Goal: Task Accomplishment & Management: Manage account settings

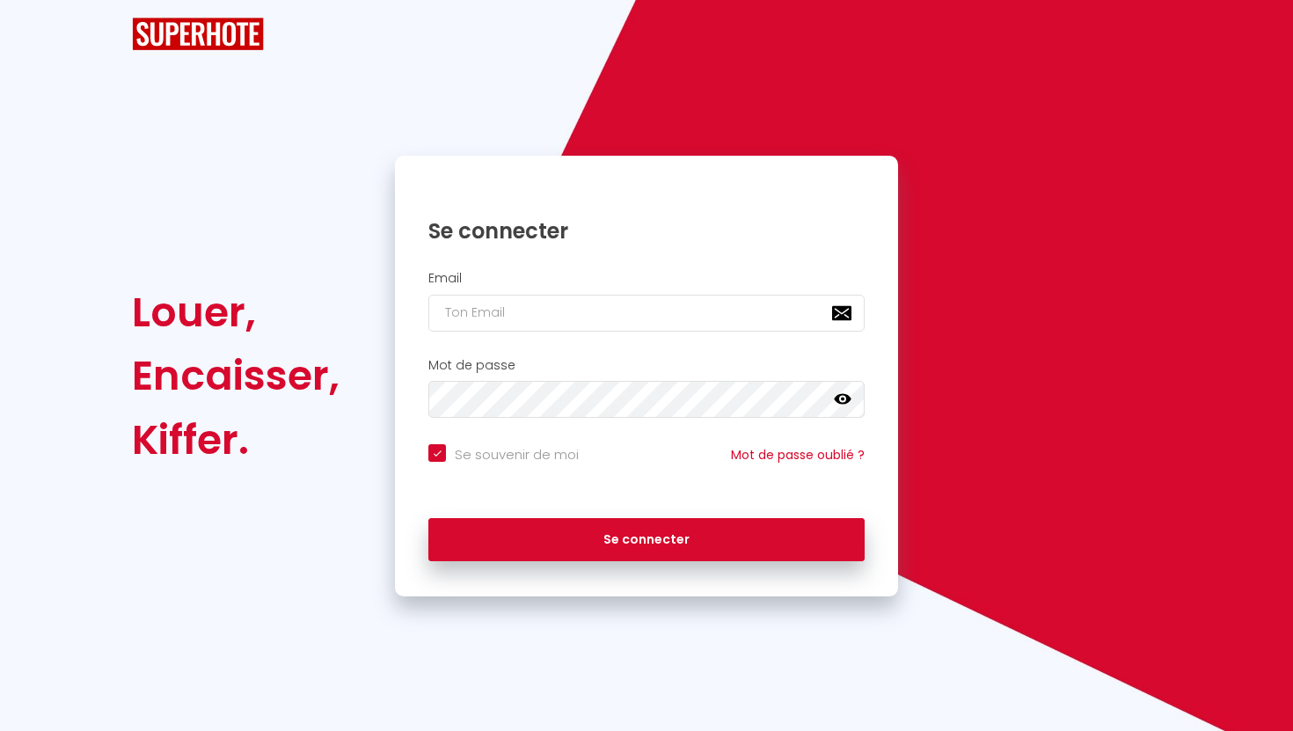
checkbox input "true"
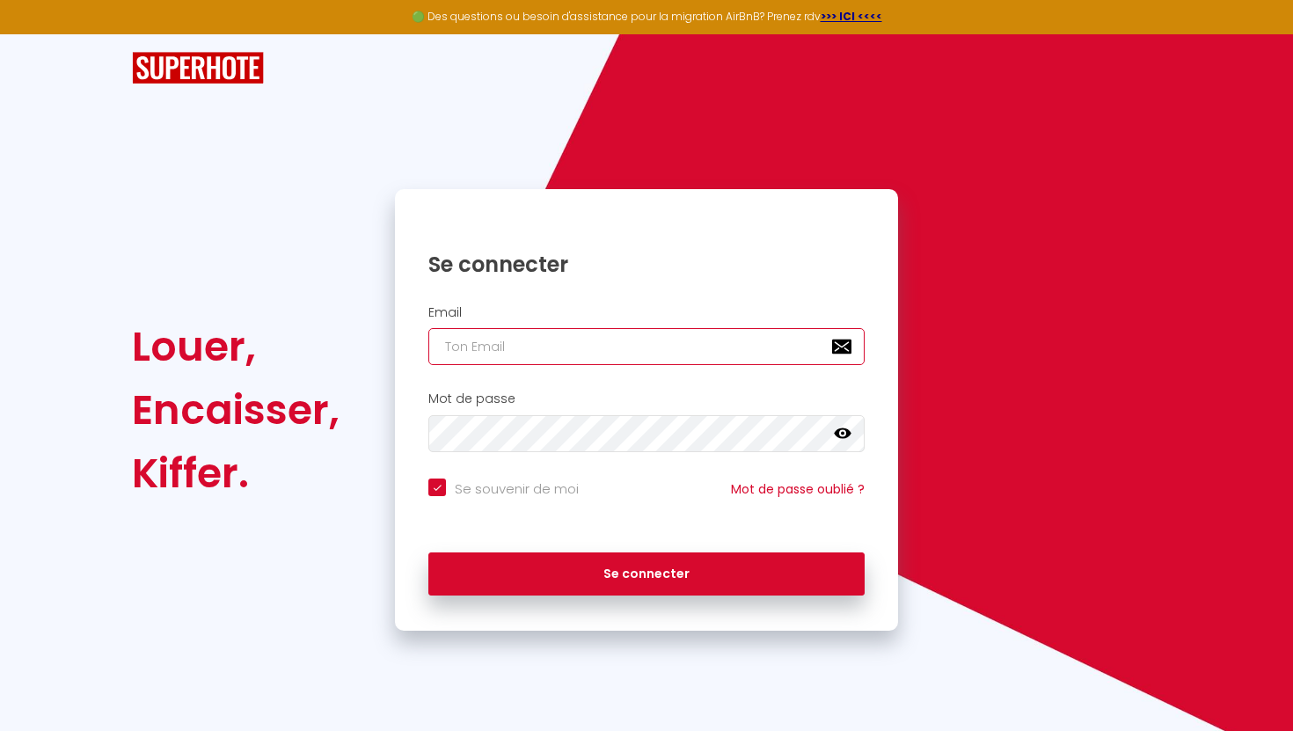
type input "[EMAIL_ADDRESS][DOMAIN_NAME]"
click at [837, 432] on icon at bounding box center [843, 433] width 18 height 11
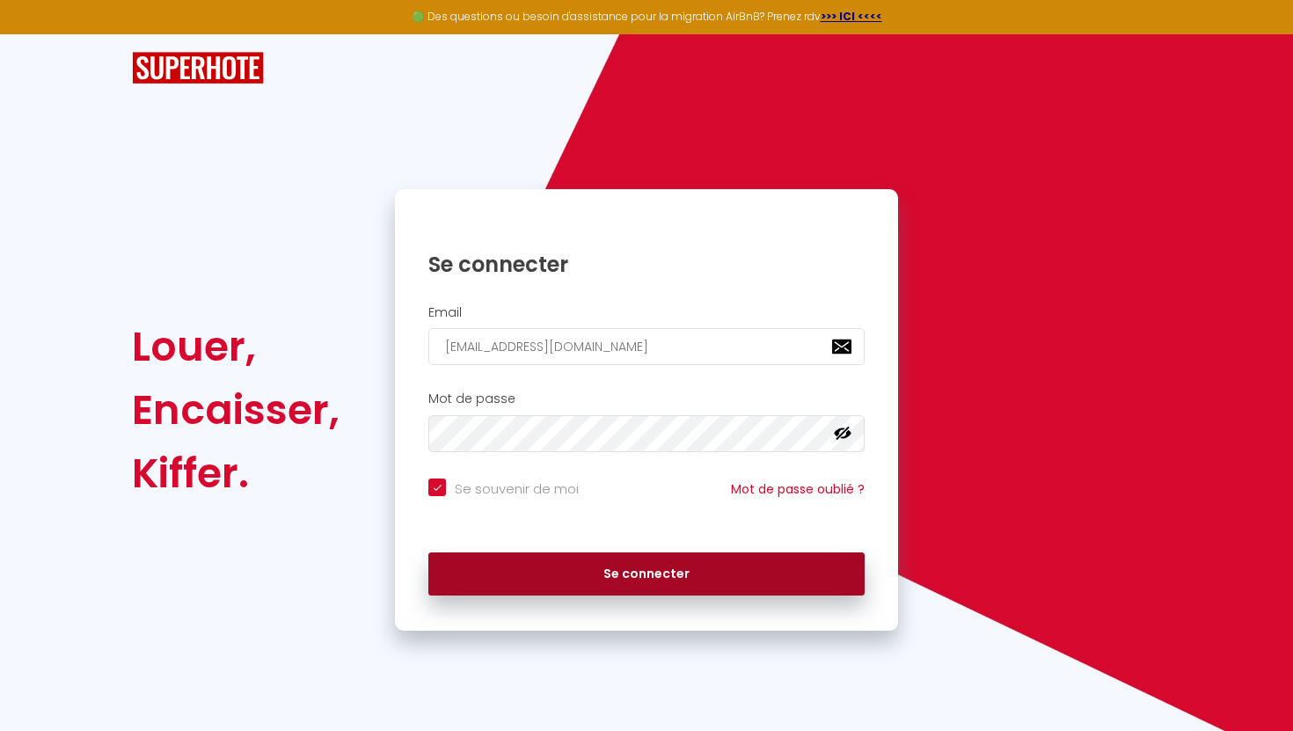
click at [556, 569] on button "Se connecter" at bounding box center [646, 574] width 436 height 44
checkbox input "true"
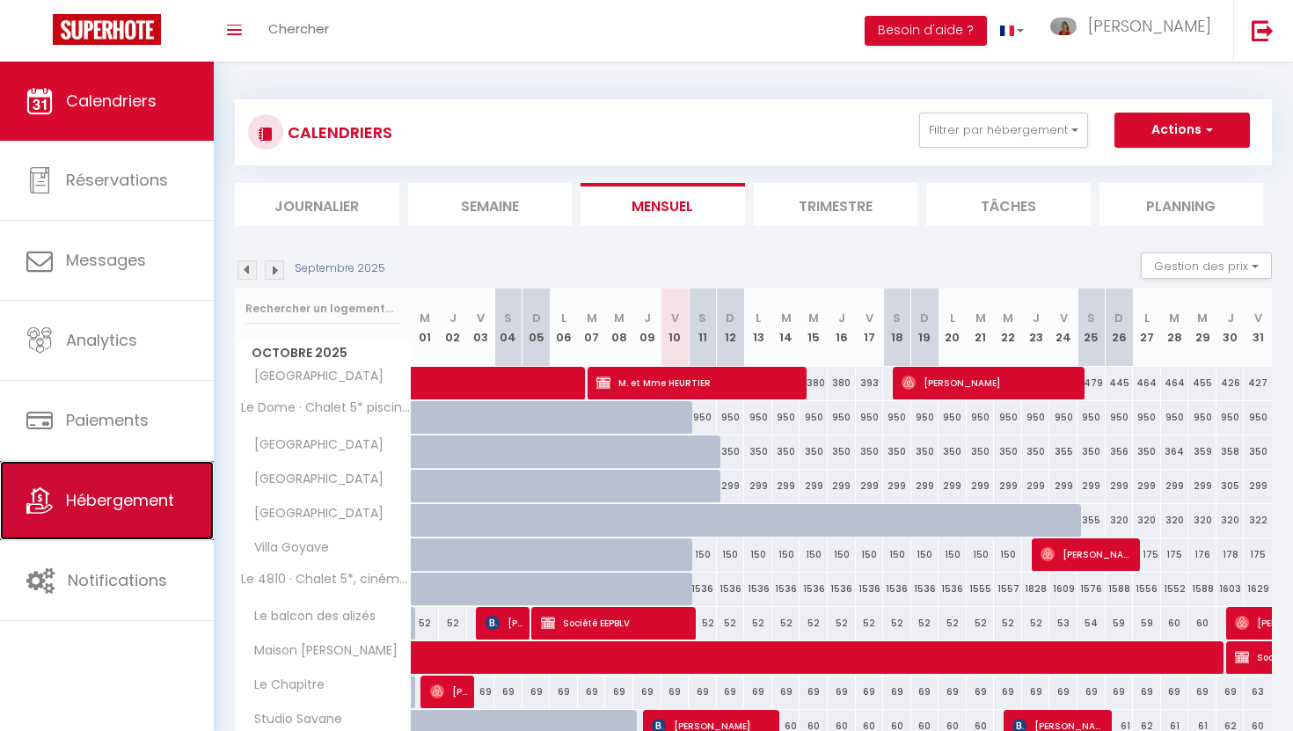
click at [98, 503] on span "Hébergement" at bounding box center [120, 500] width 108 height 22
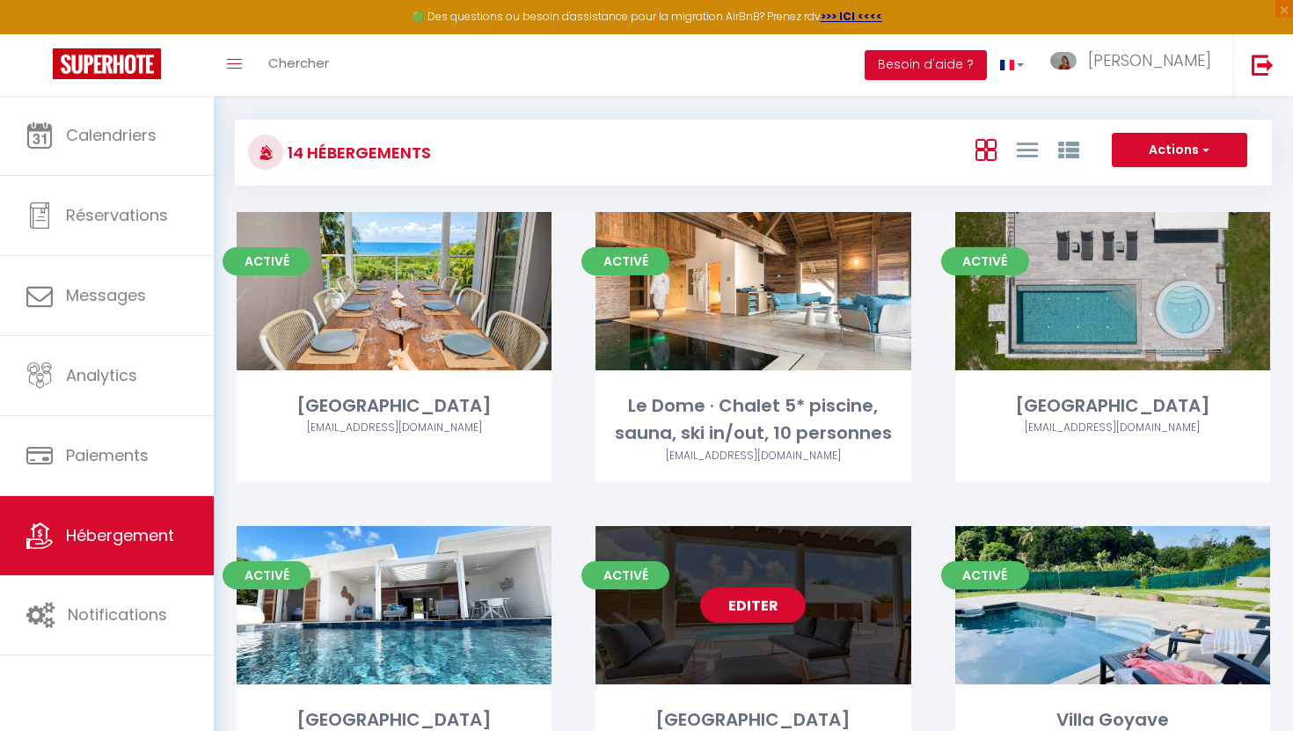
click at [747, 617] on link "Editer" at bounding box center [753, 605] width 106 height 35
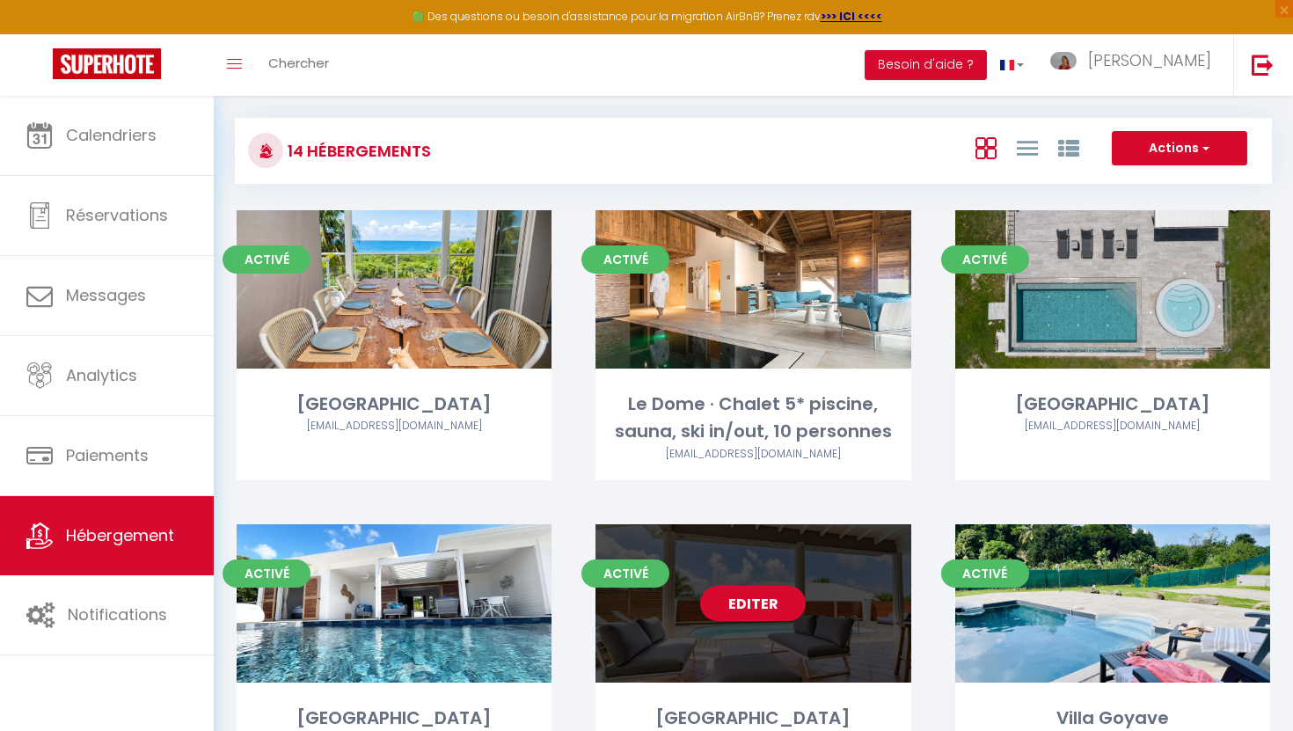
click at [756, 601] on link "Editer" at bounding box center [753, 603] width 106 height 35
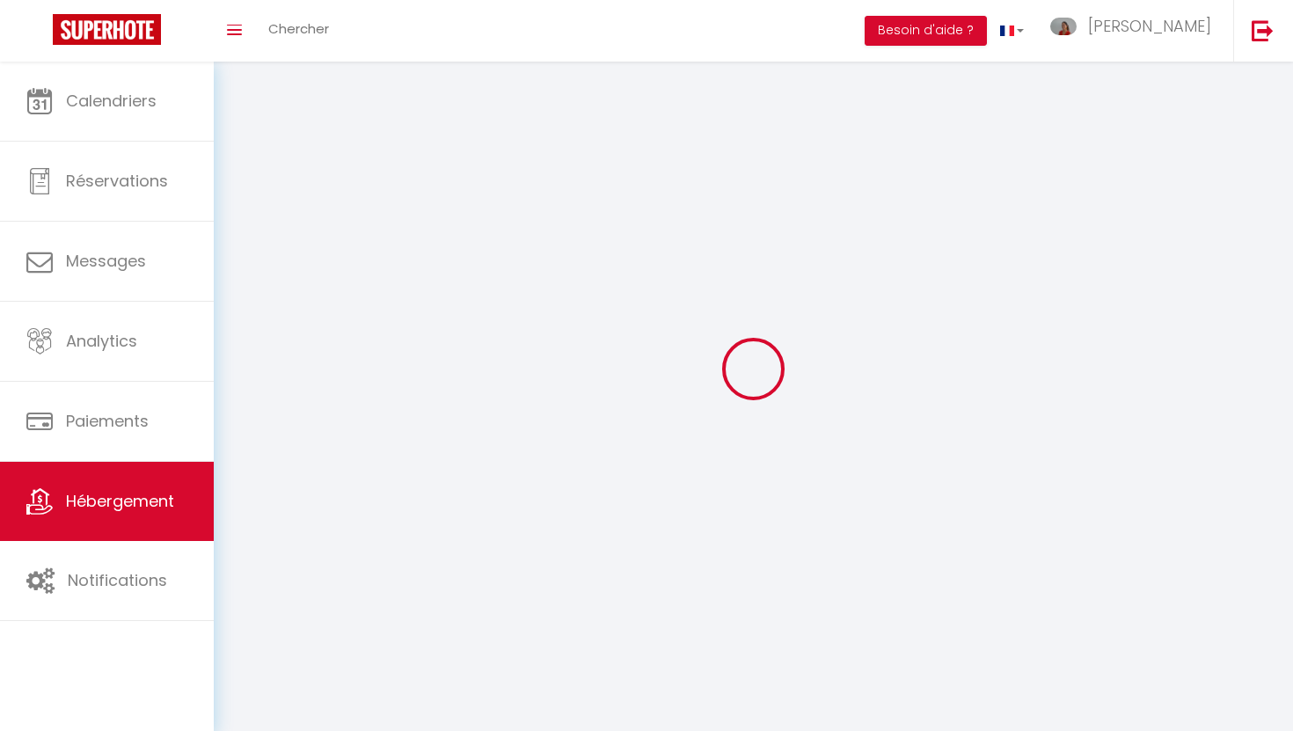
select select "1"
select select
select select "28"
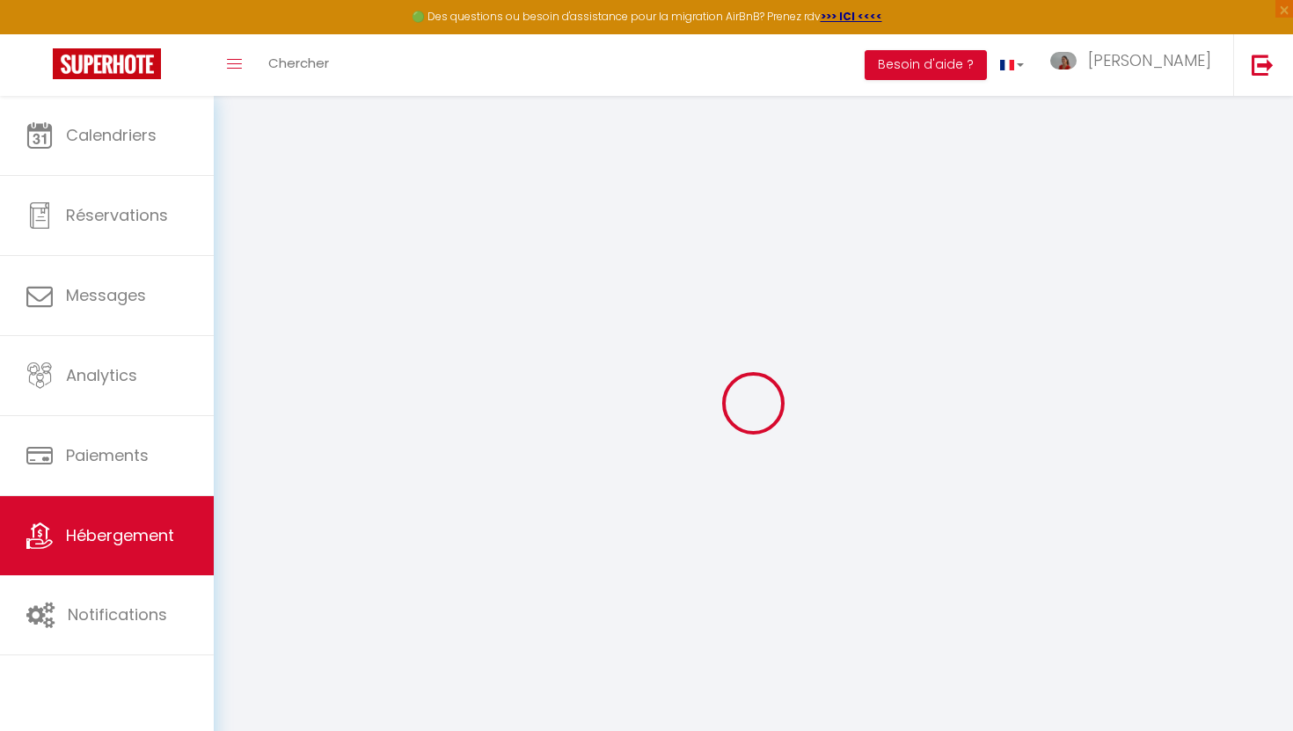
select select
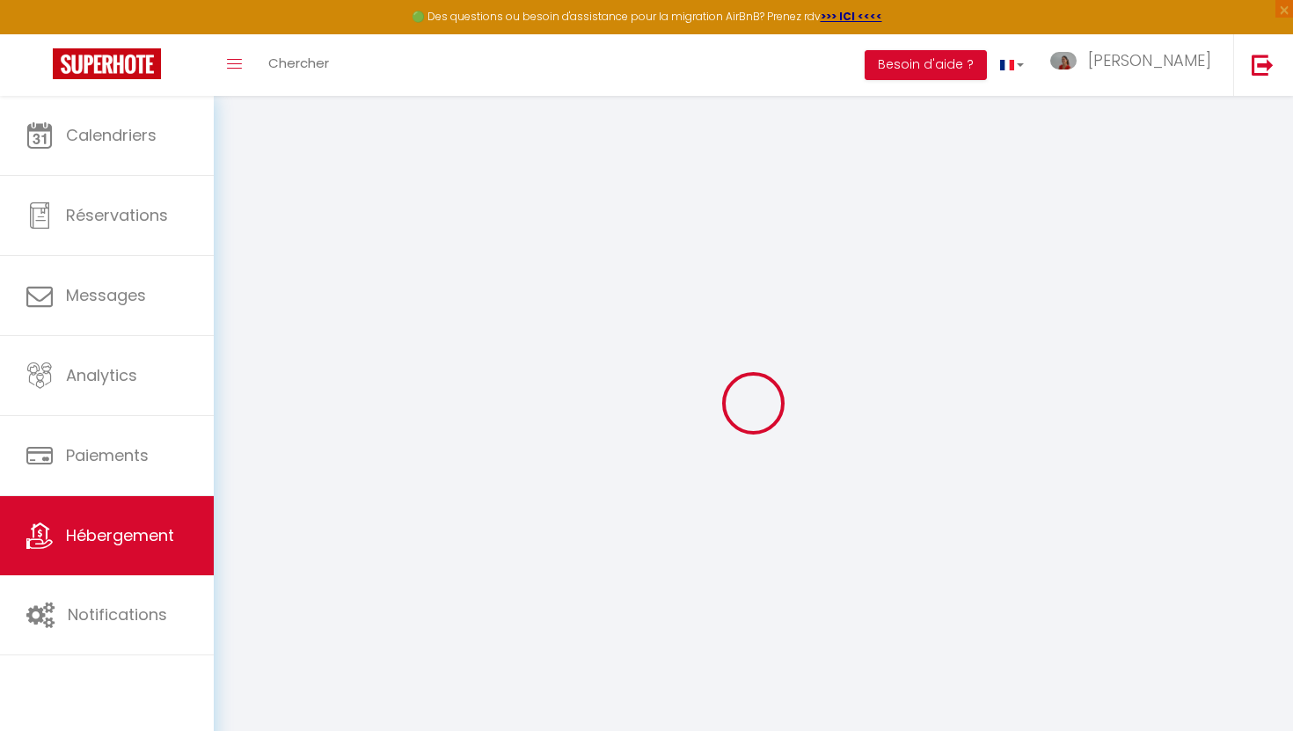
select select
checkbox input "false"
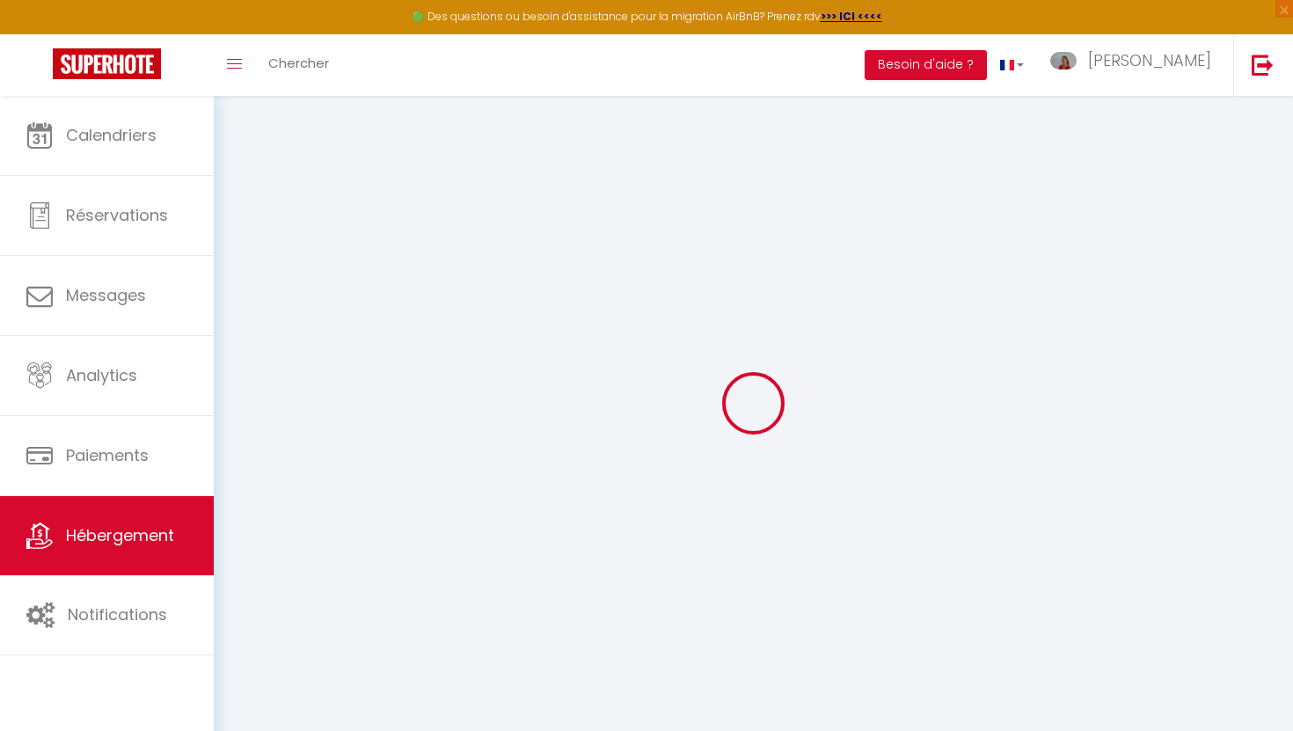
select select
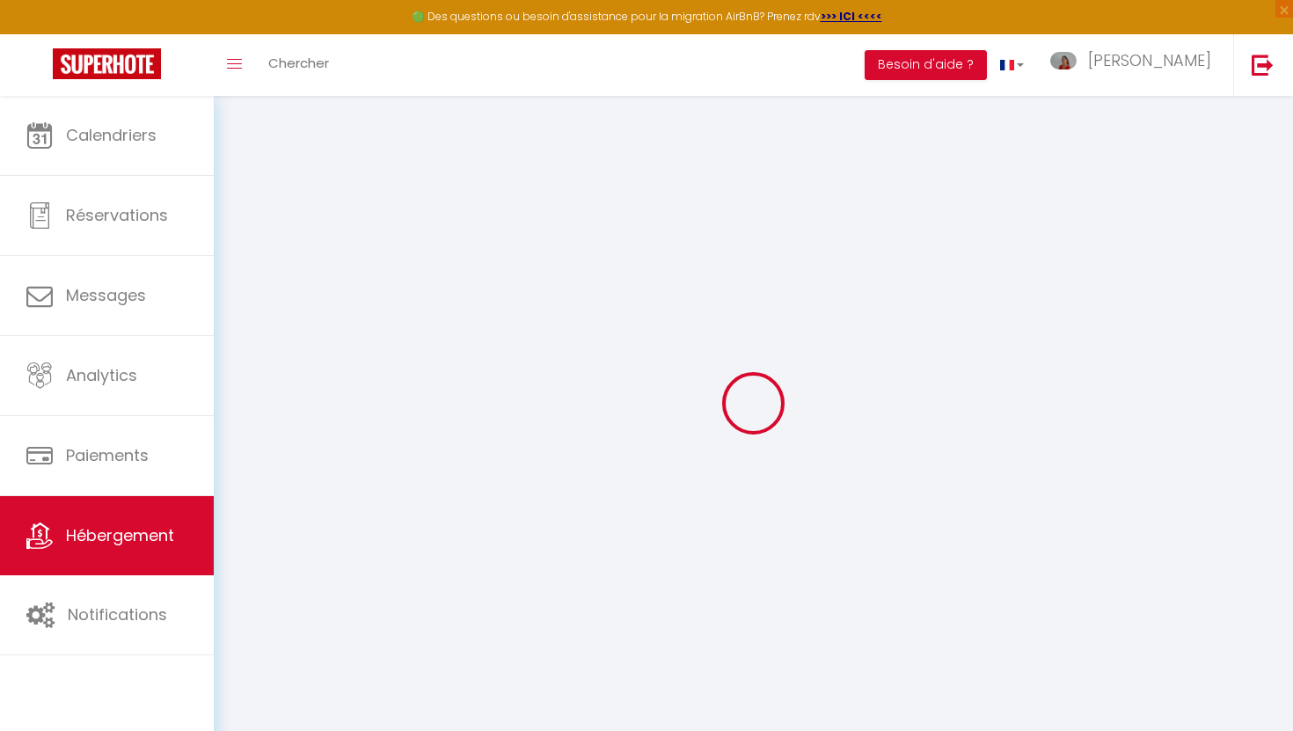
select select
checkbox input "false"
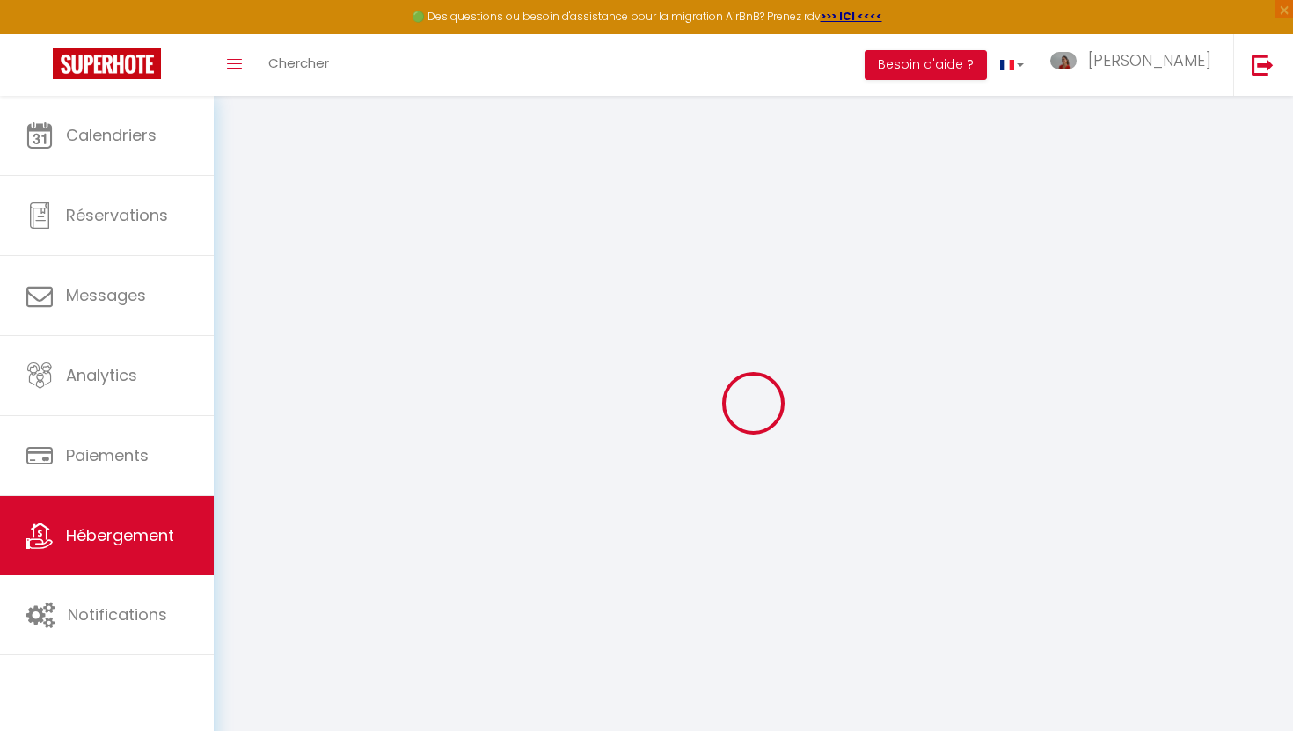
checkbox input "false"
select select
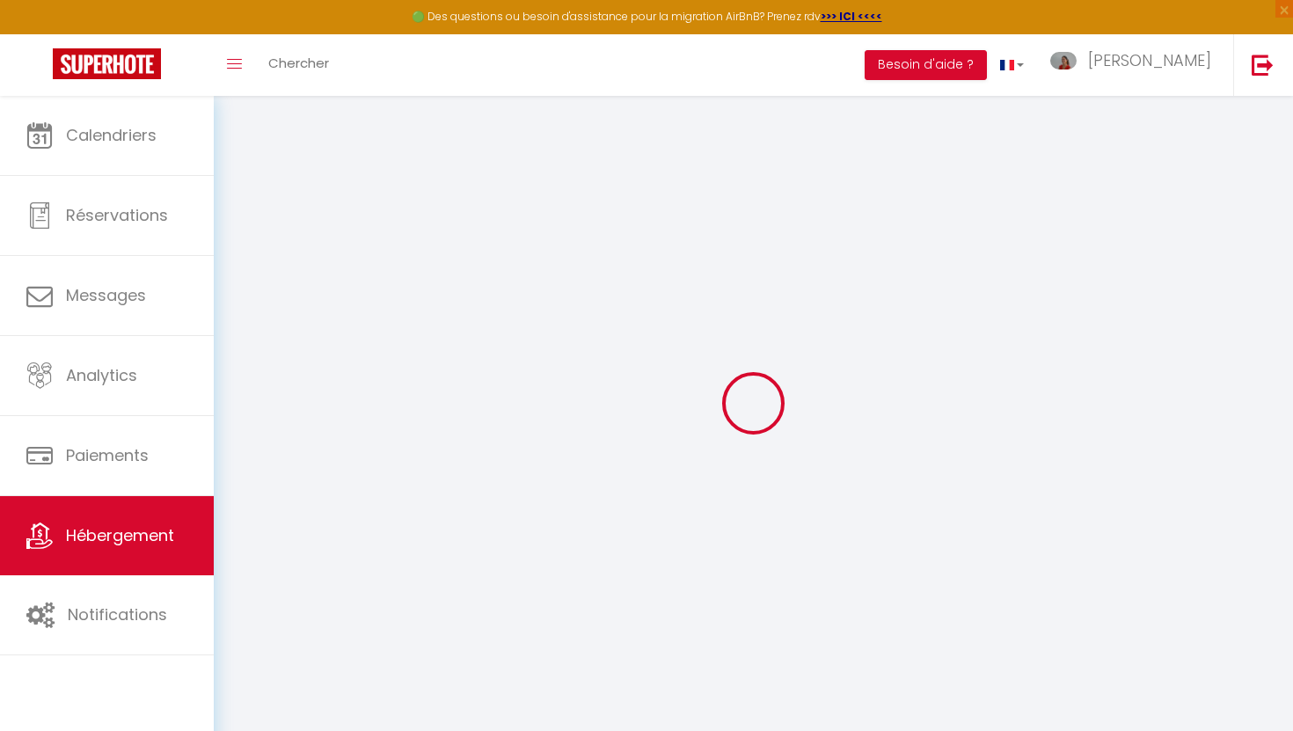
select select
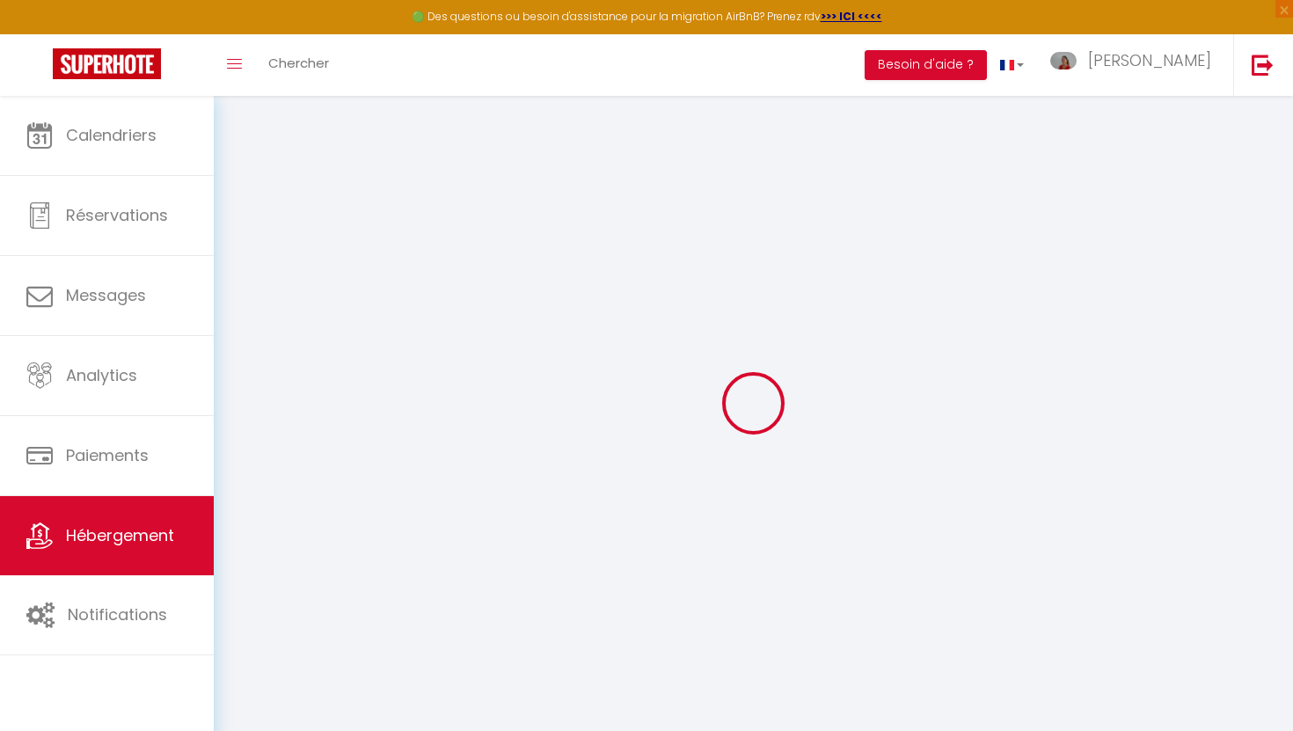
checkbox input "false"
select select
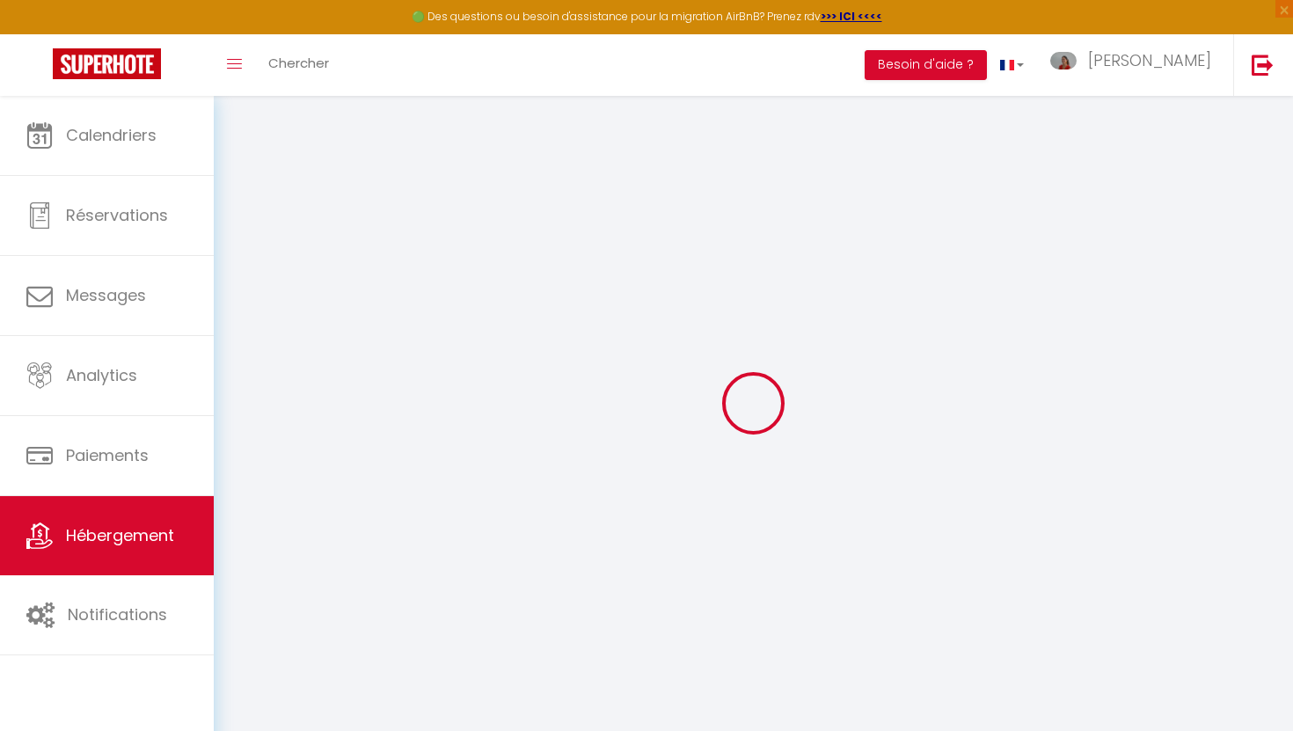
select select
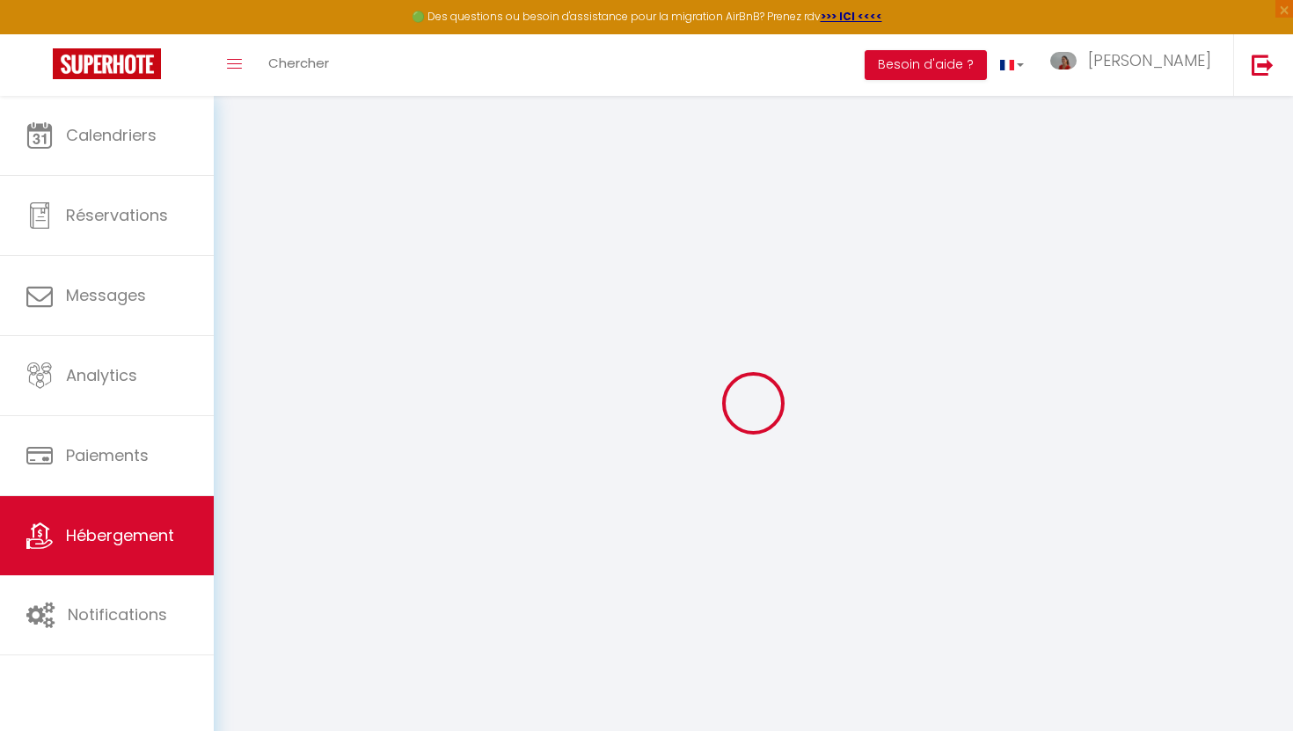
select select
checkbox input "false"
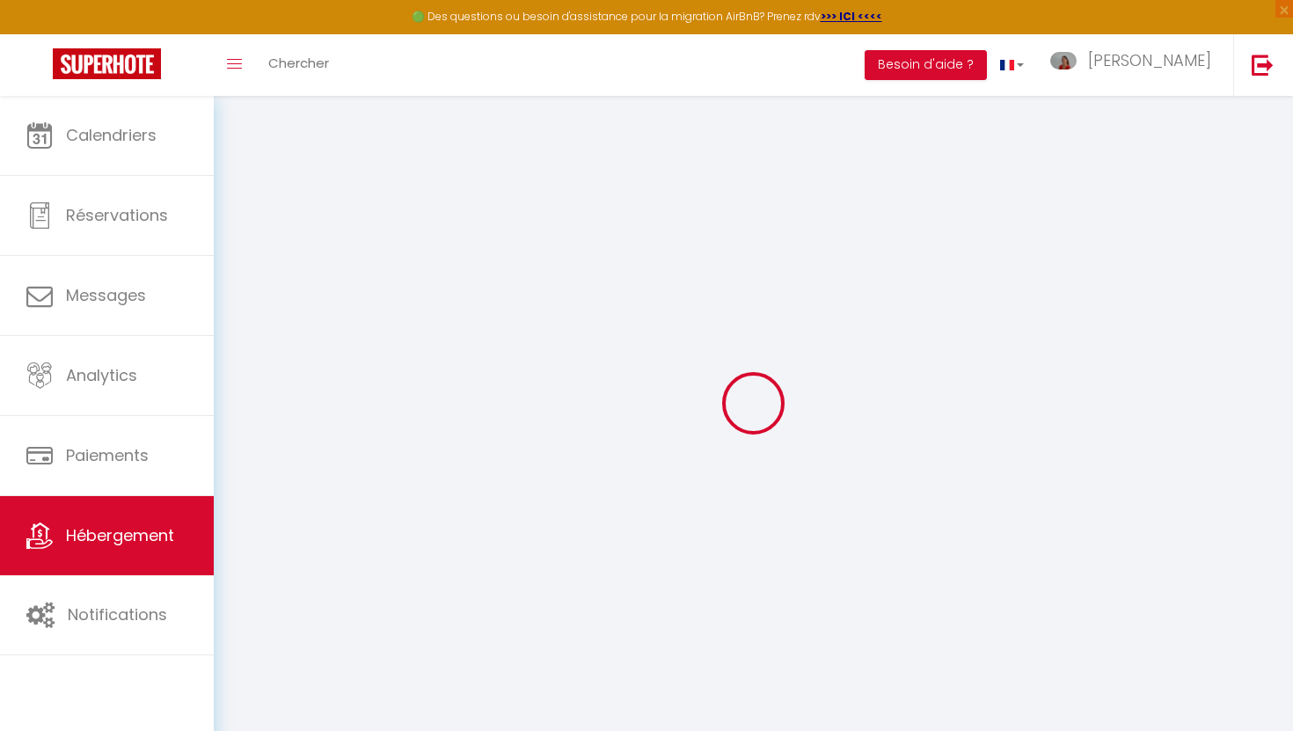
checkbox input "false"
select select
type input "[GEOGRAPHIC_DATA]"
type input "[PERSON_NAME]"
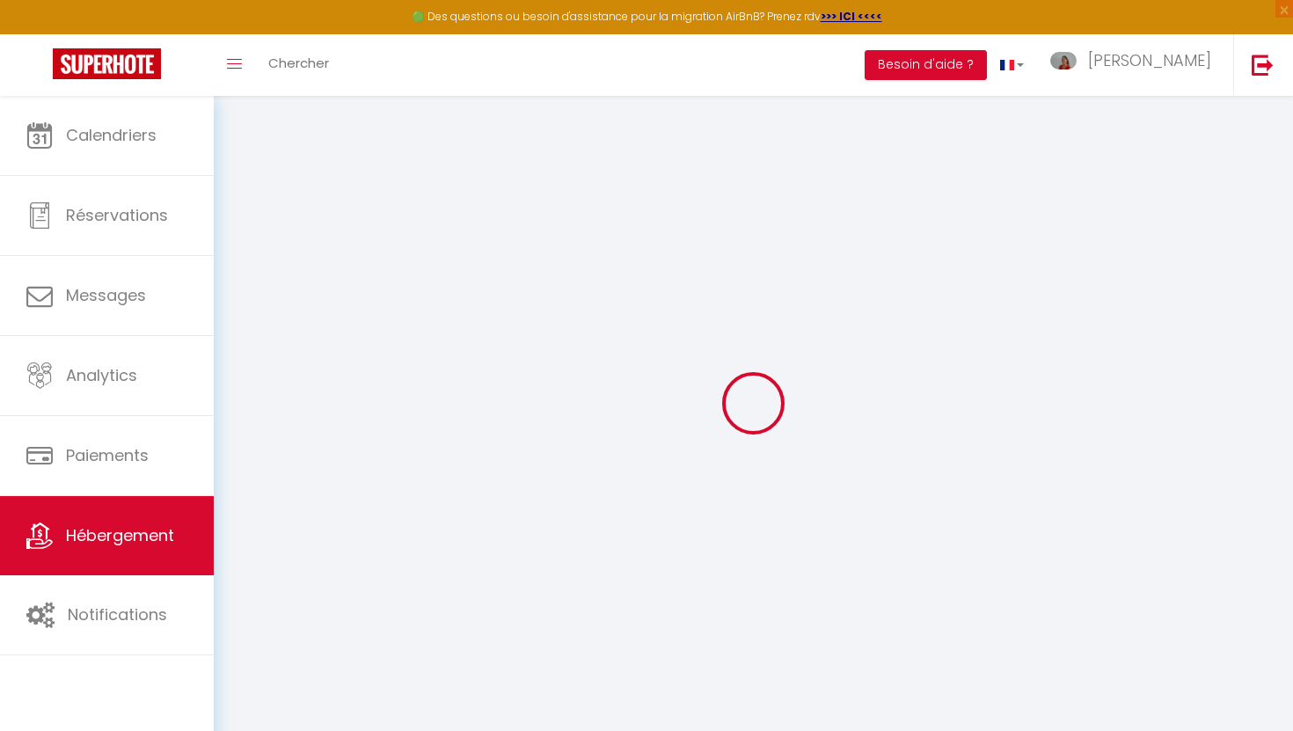
type input "SERVA"
type input "18 LOT POINTE CANOT DAMPIERRE"
type input "97190"
type input "Le Gosier"
select select "houses"
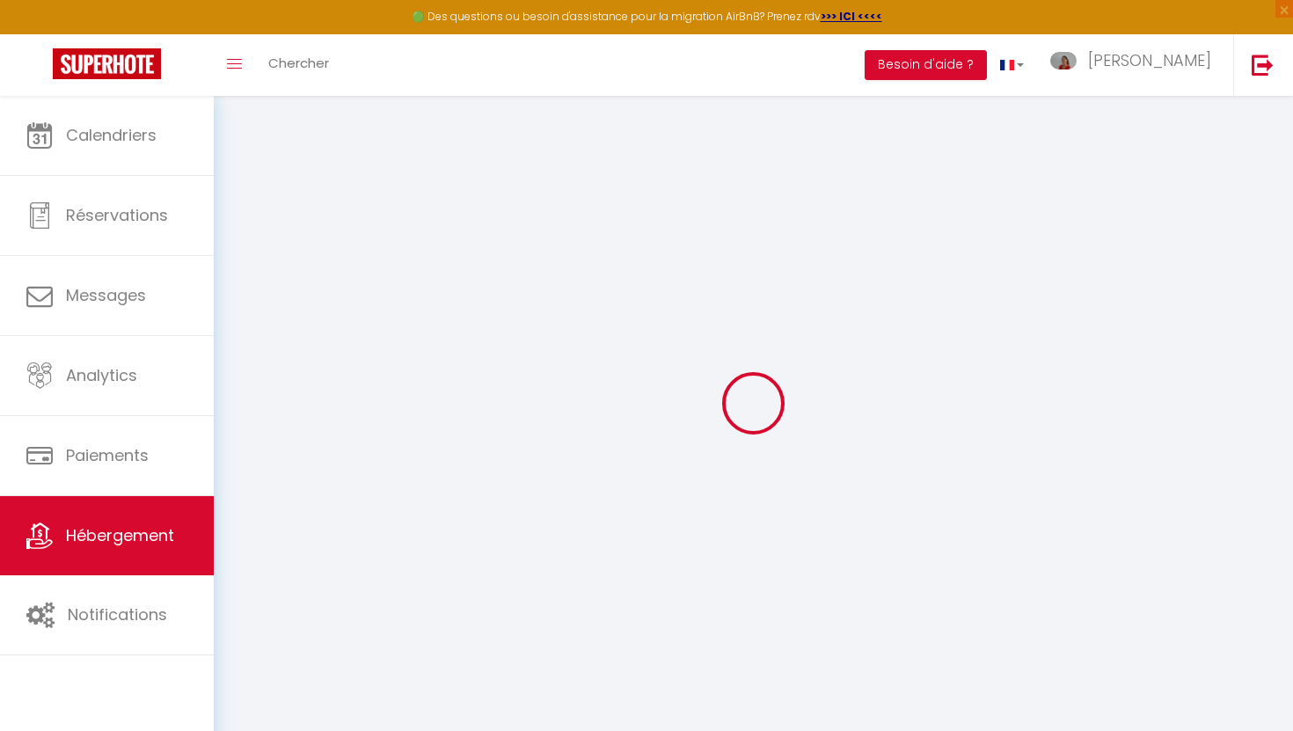
select select "8"
select select "1"
select select "4"
select select "3"
type input "400"
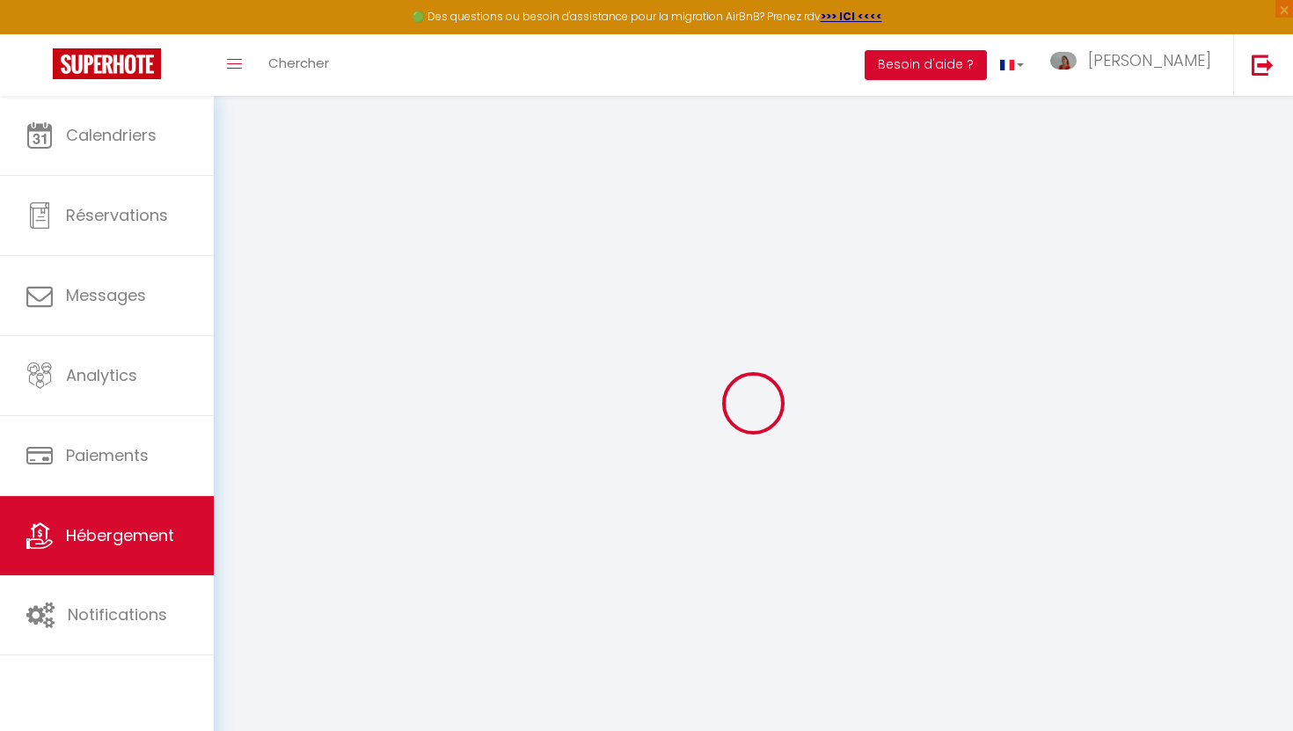
type input "298"
type input "1.50"
type input "2000"
select select
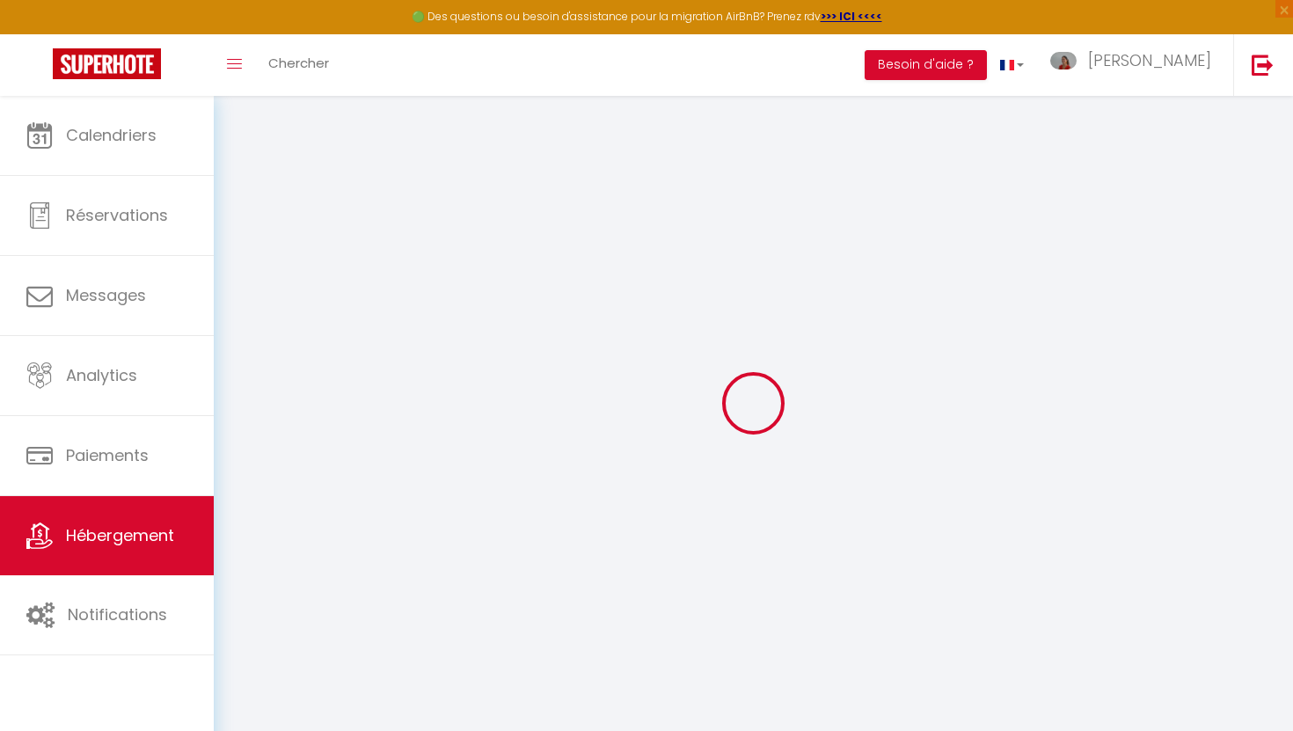
select select
type input "03 LOT CARIACOU SEZE"
type input "97118"
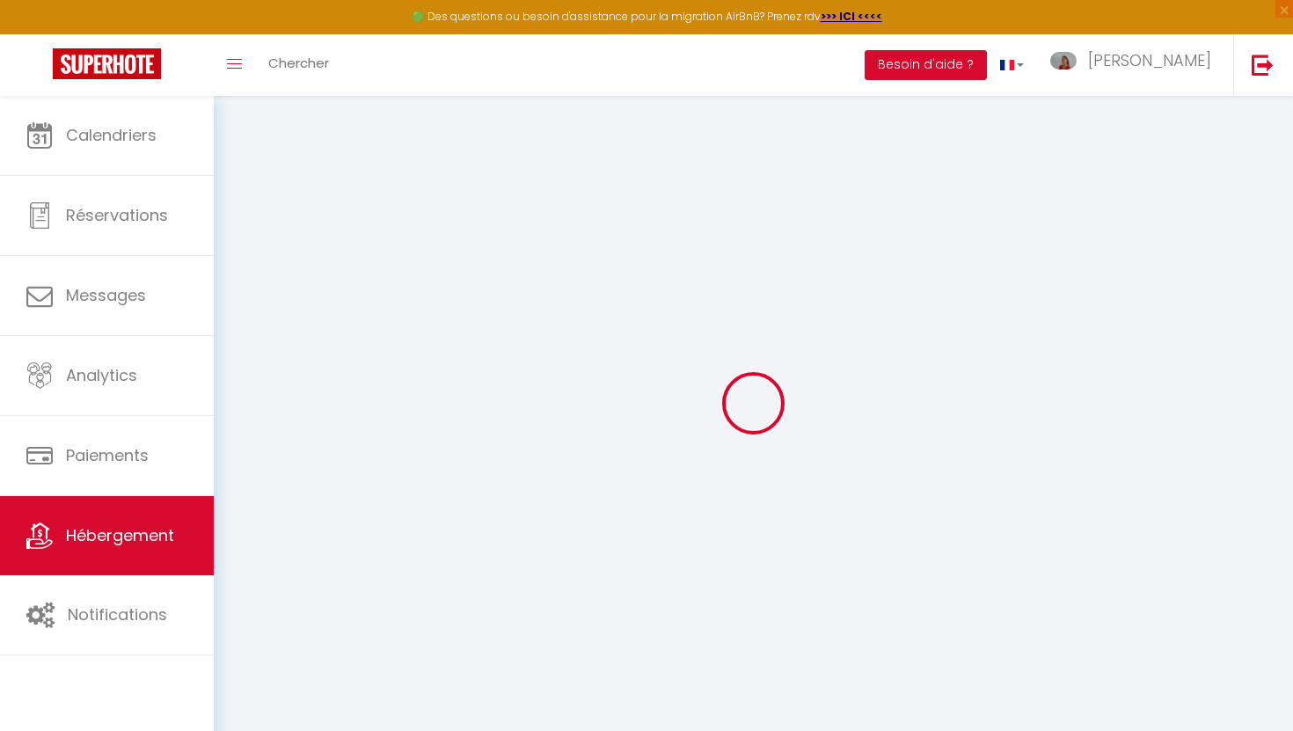
type input "SAINT FRANCOIS"
type input "[EMAIL_ADDRESS][DOMAIN_NAME]"
select select "16269"
checkbox input "false"
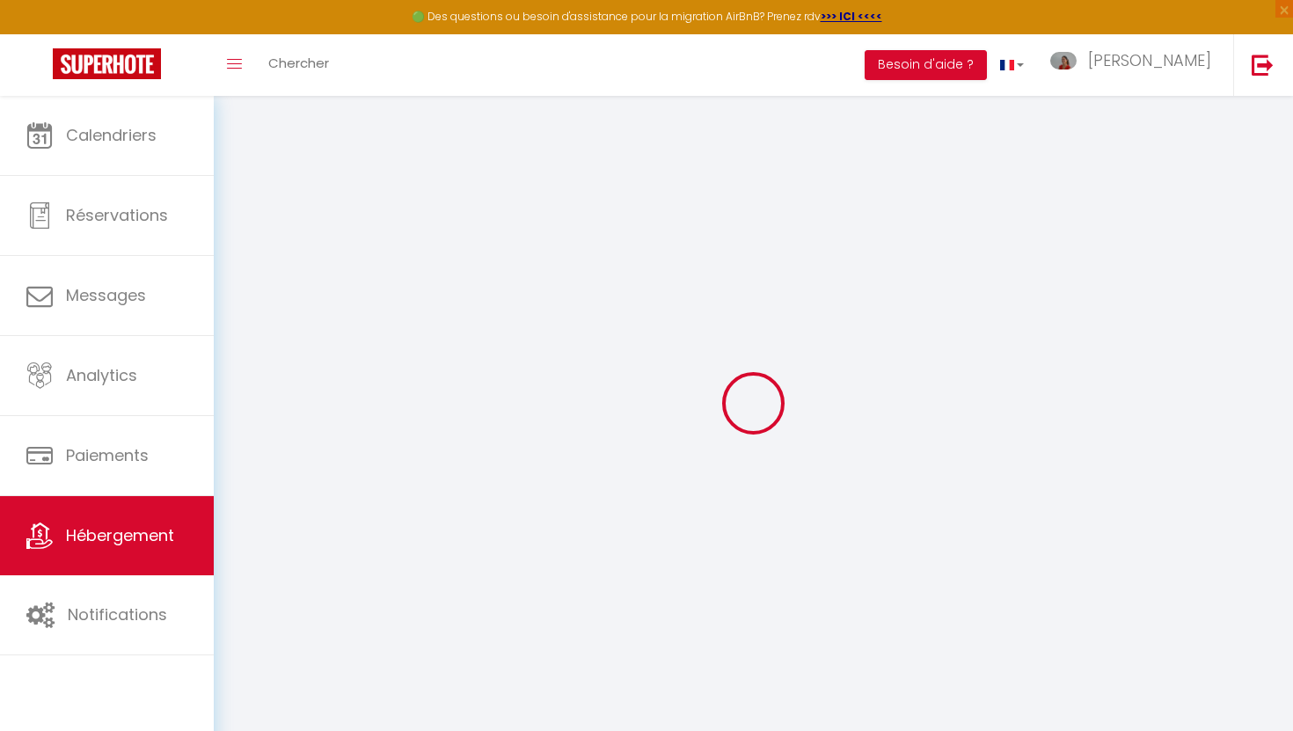
checkbox input "false"
type input "25"
type input "0"
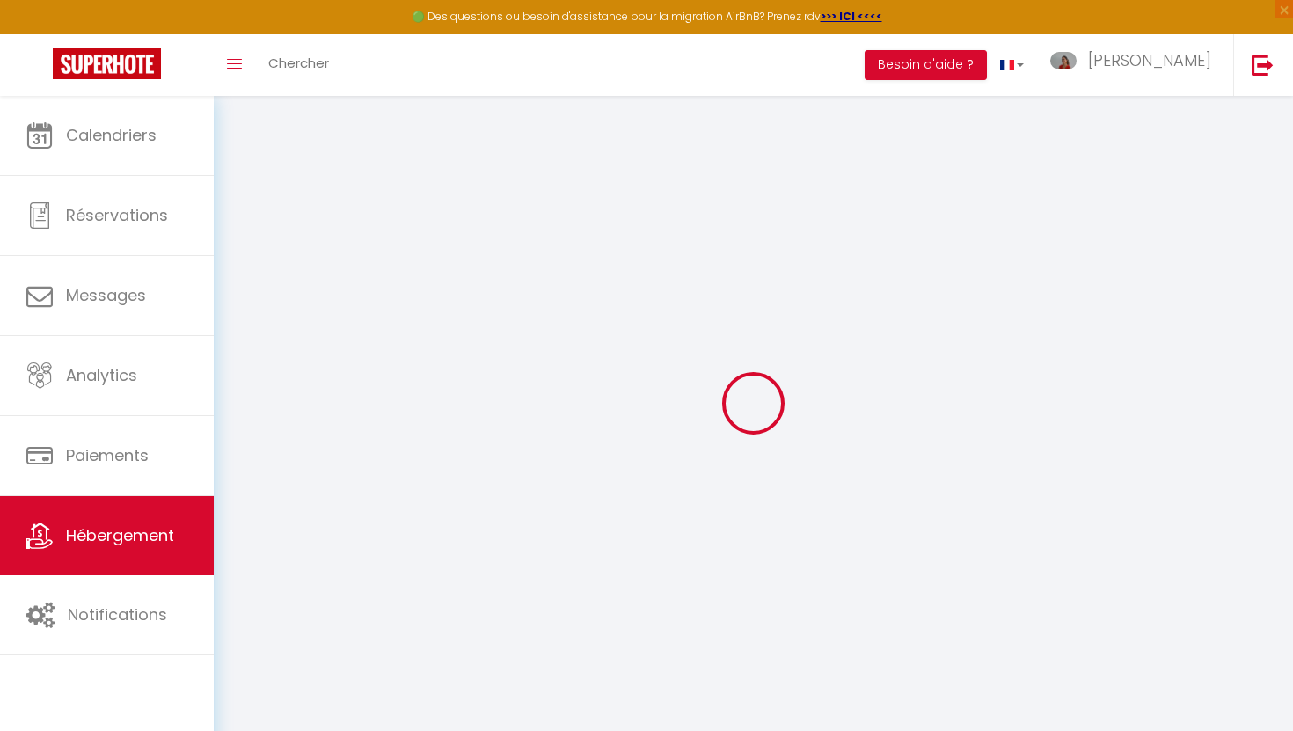
type input "0"
select select
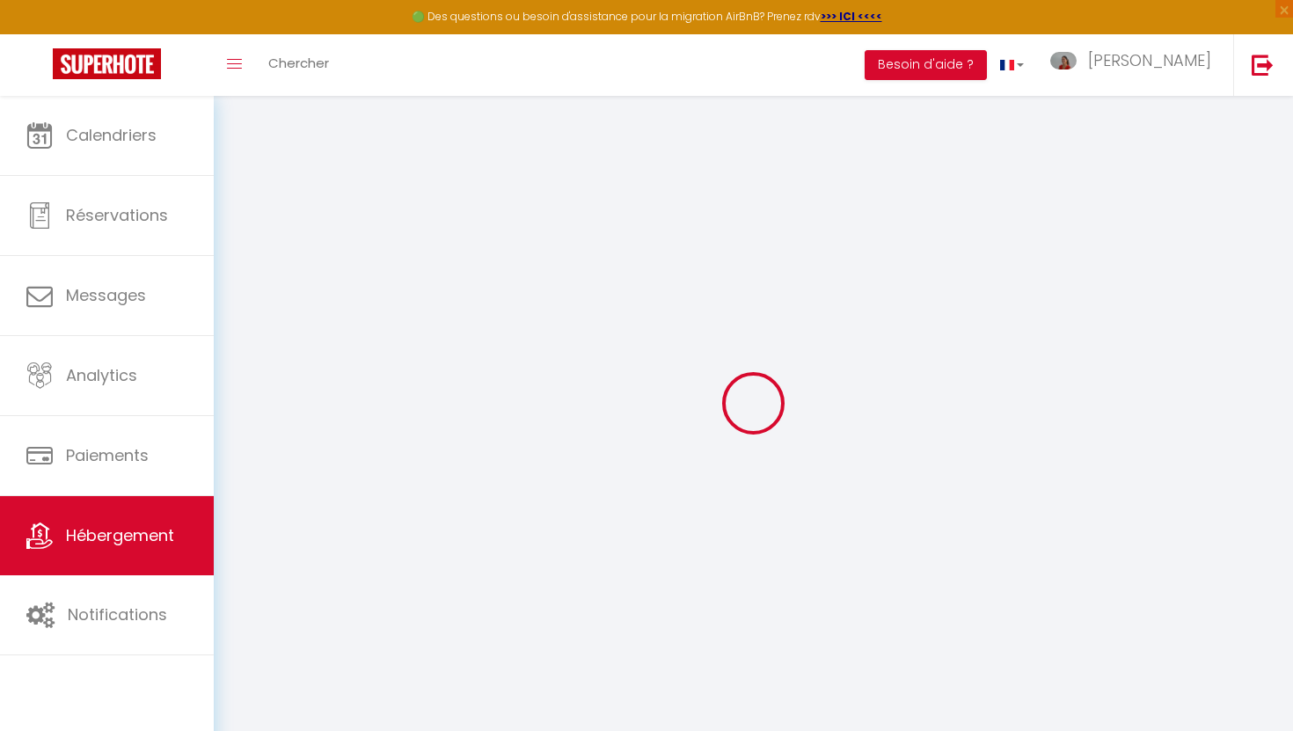
select select
checkbox input "false"
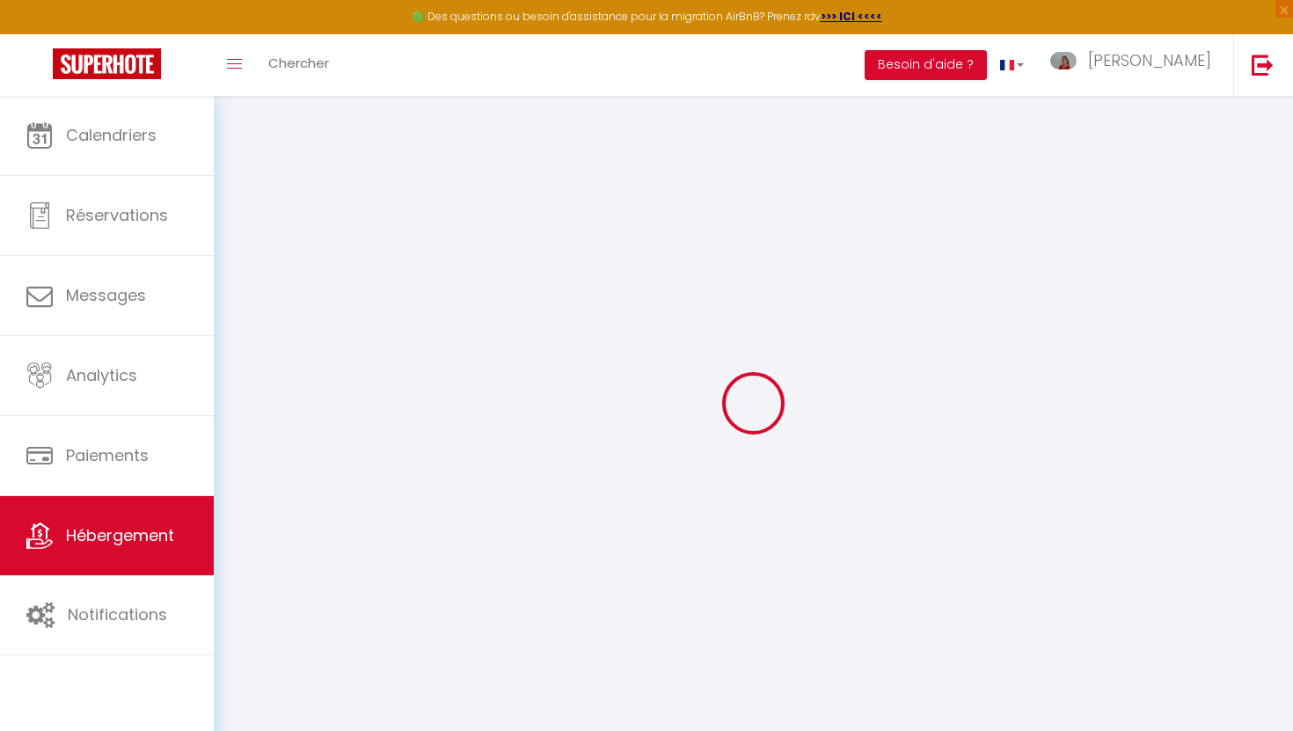
checkbox input "false"
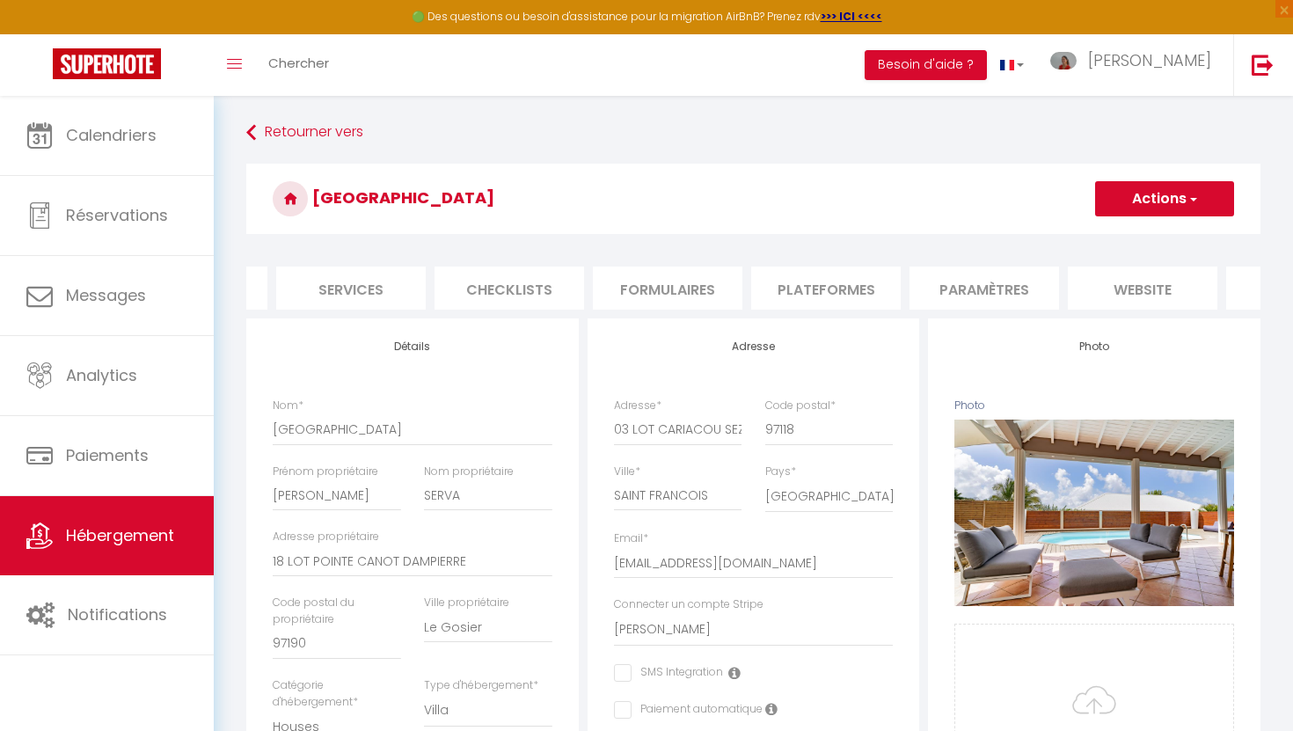
scroll to position [0, 569]
click at [1023, 290] on li "website" at bounding box center [1019, 287] width 150 height 43
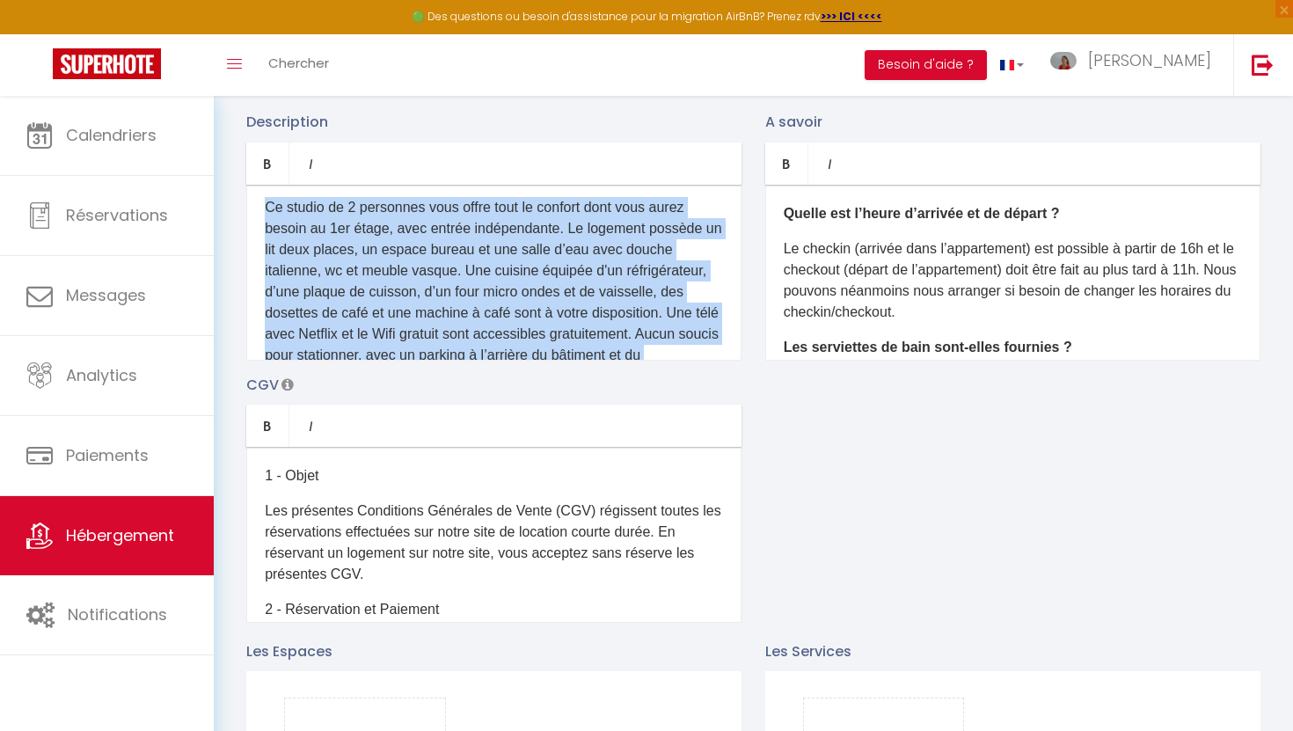
scroll to position [223, 0]
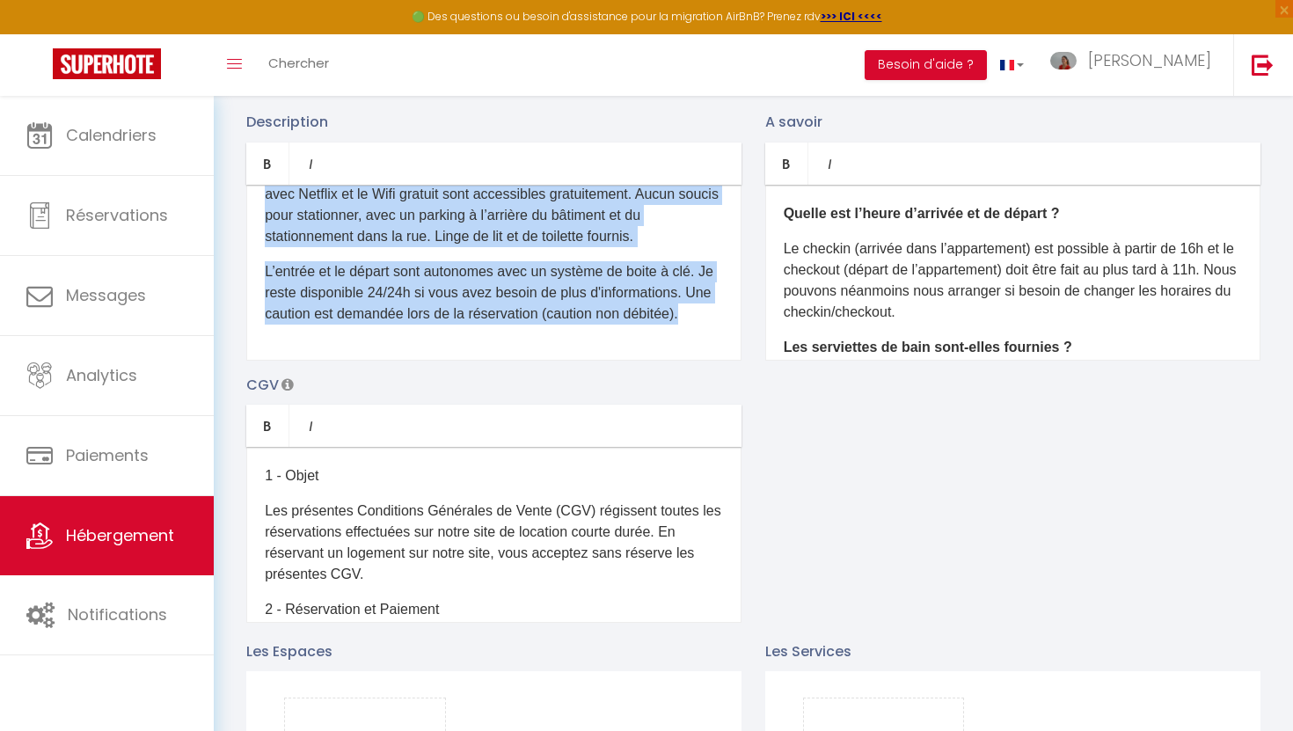
drag, startPoint x: 265, startPoint y: 209, endPoint x: 576, endPoint y: 373, distance: 351.7
click at [576, 373] on div "Description Bold Italic Rich text editor D'un accès aisé depuis les autoroutes,…" at bounding box center [753, 366] width 1037 height 511
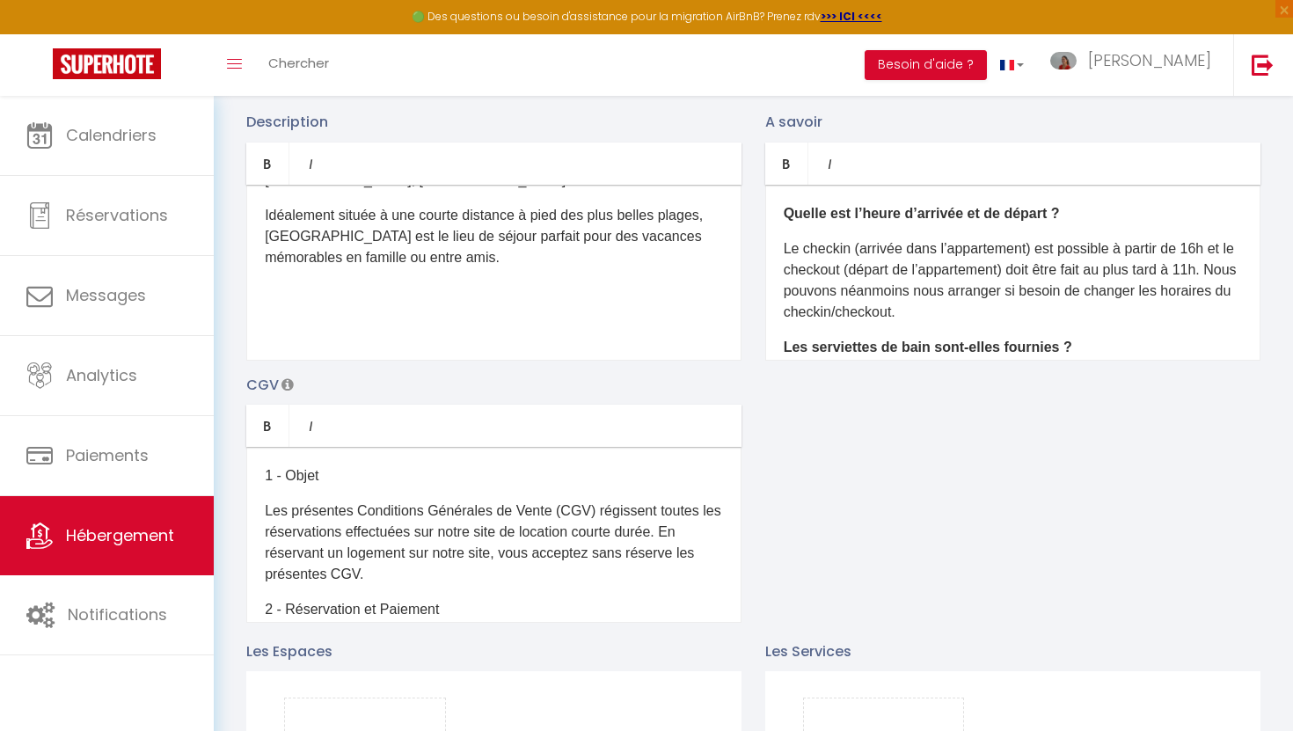
scroll to position [0, 0]
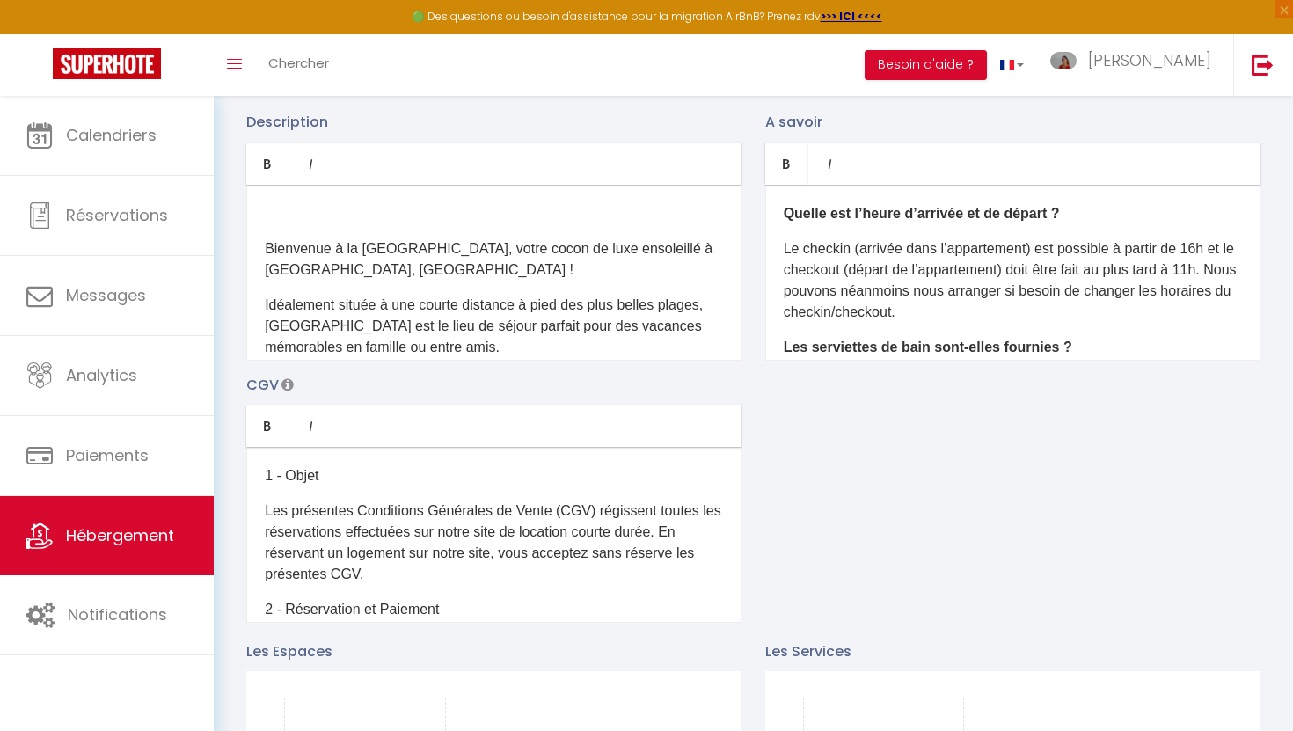
click at [265, 248] on p "Bienvenue à la [GEOGRAPHIC_DATA], votre cocon de luxe ensoleillé à [GEOGRAPHIC_…" at bounding box center [494, 259] width 458 height 42
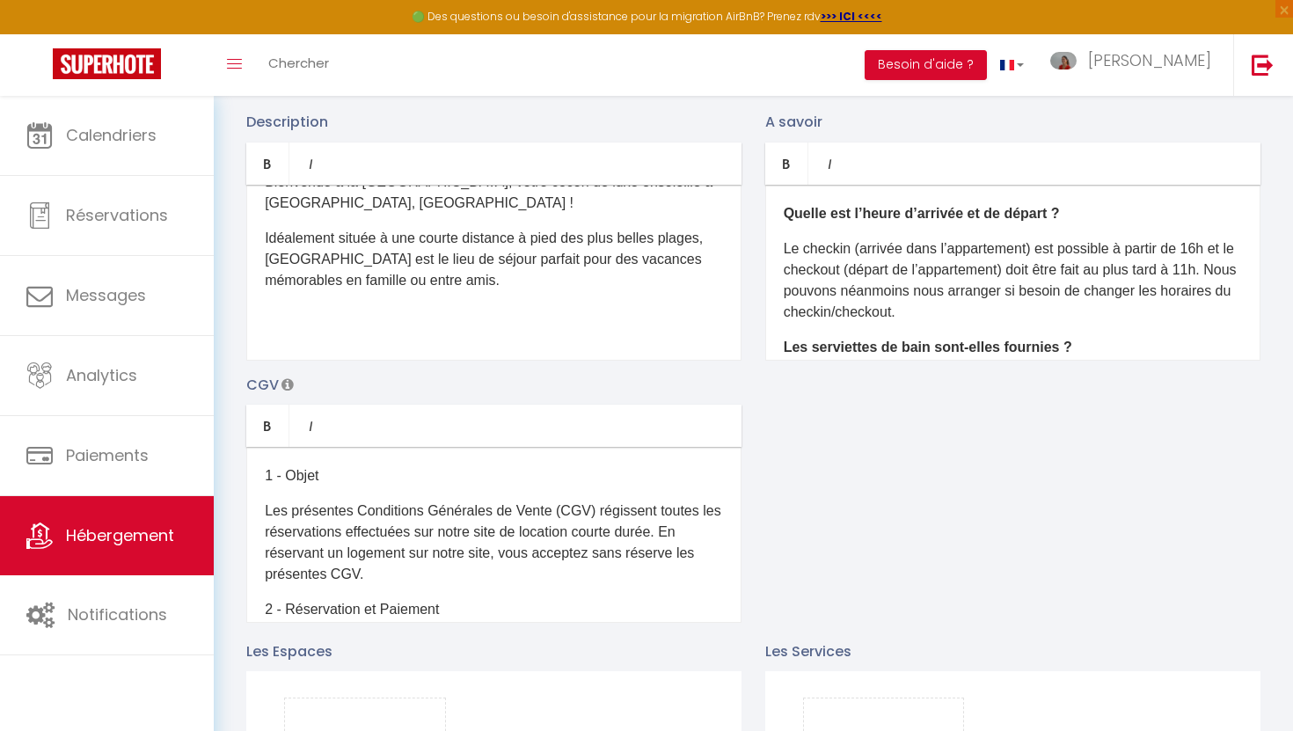
scroll to position [33, 0]
drag, startPoint x: 281, startPoint y: 316, endPoint x: 312, endPoint y: 319, distance: 31.0
click at [284, 316] on div "Bienvenue à la [GEOGRAPHIC_DATA], votre cocon de luxe ensoleillé à [GEOGRAPHIC_…" at bounding box center [493, 273] width 495 height 176
click at [303, 321] on p "​" at bounding box center [494, 313] width 458 height 21
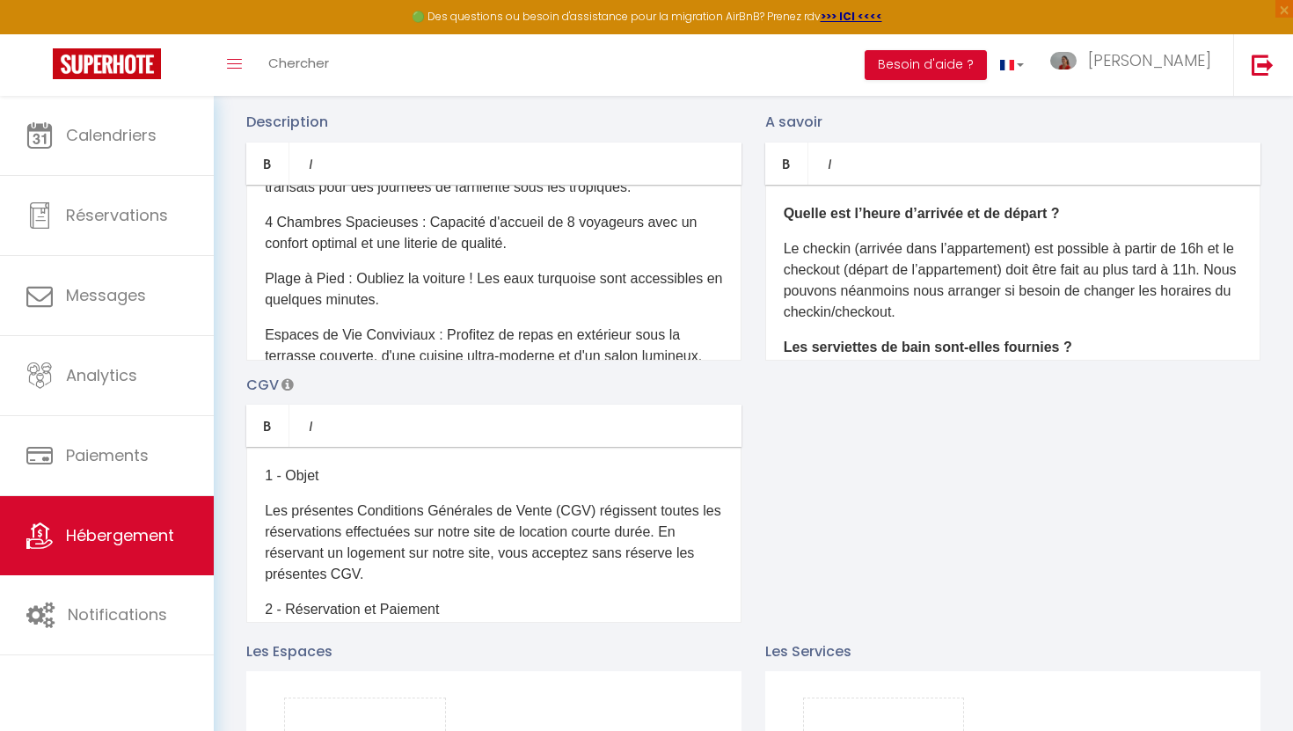
scroll to position [259, 0]
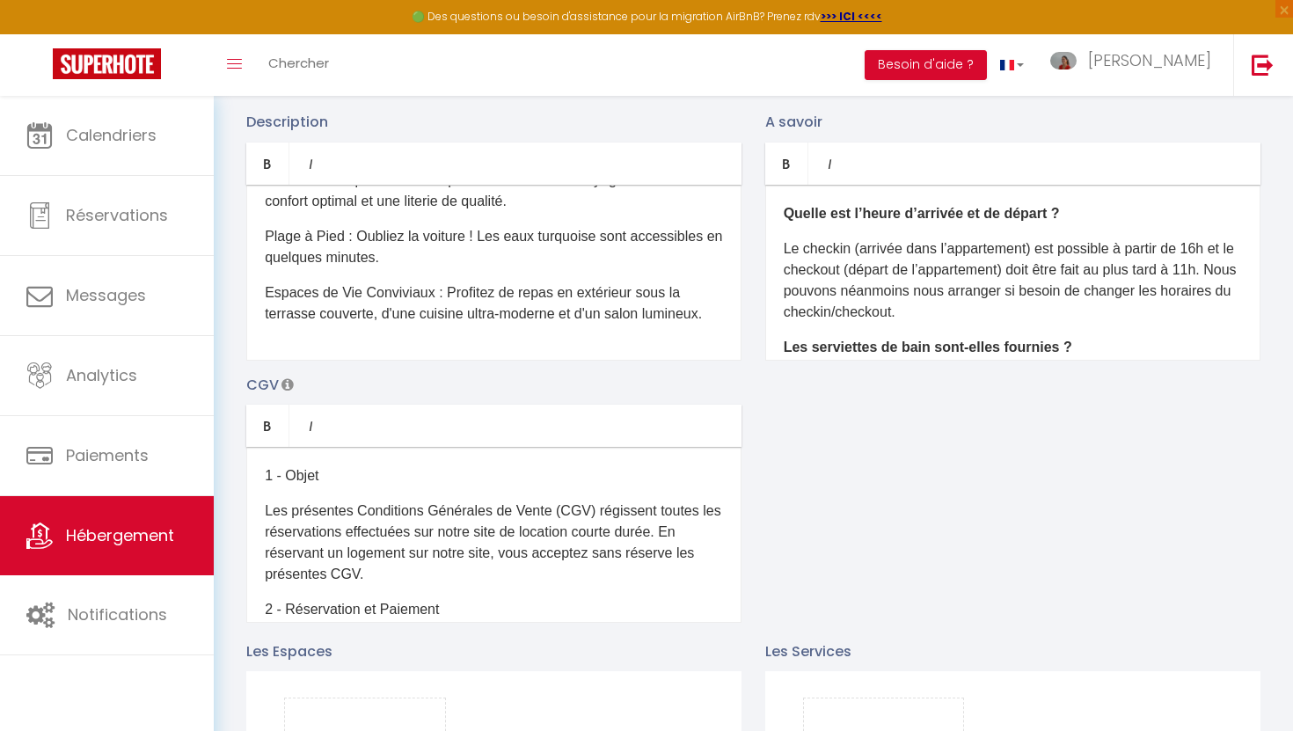
drag, startPoint x: 1208, startPoint y: 249, endPoint x: 1206, endPoint y: 274, distance: 24.7
click at [1207, 252] on p "Le checkin (arrivée dans l’appartement) est possible à partir de 16h et le chec…" at bounding box center [1013, 280] width 458 height 84
drag, startPoint x: 1223, startPoint y: 268, endPoint x: 1224, endPoint y: 278, distance: 9.7
click at [1223, 272] on p "Le checkin (arrivée dans l’appartement) est possible à partir de 18h et le chec…" at bounding box center [1013, 280] width 458 height 84
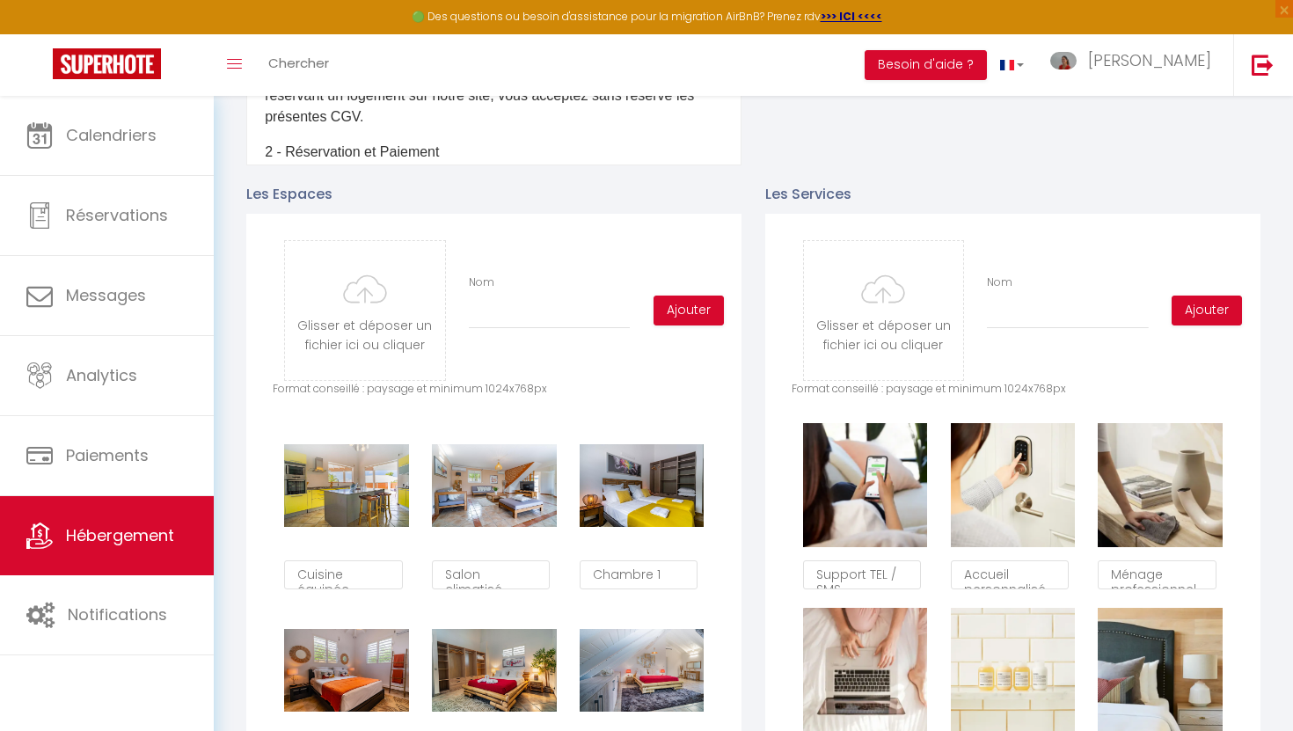
scroll to position [0, 0]
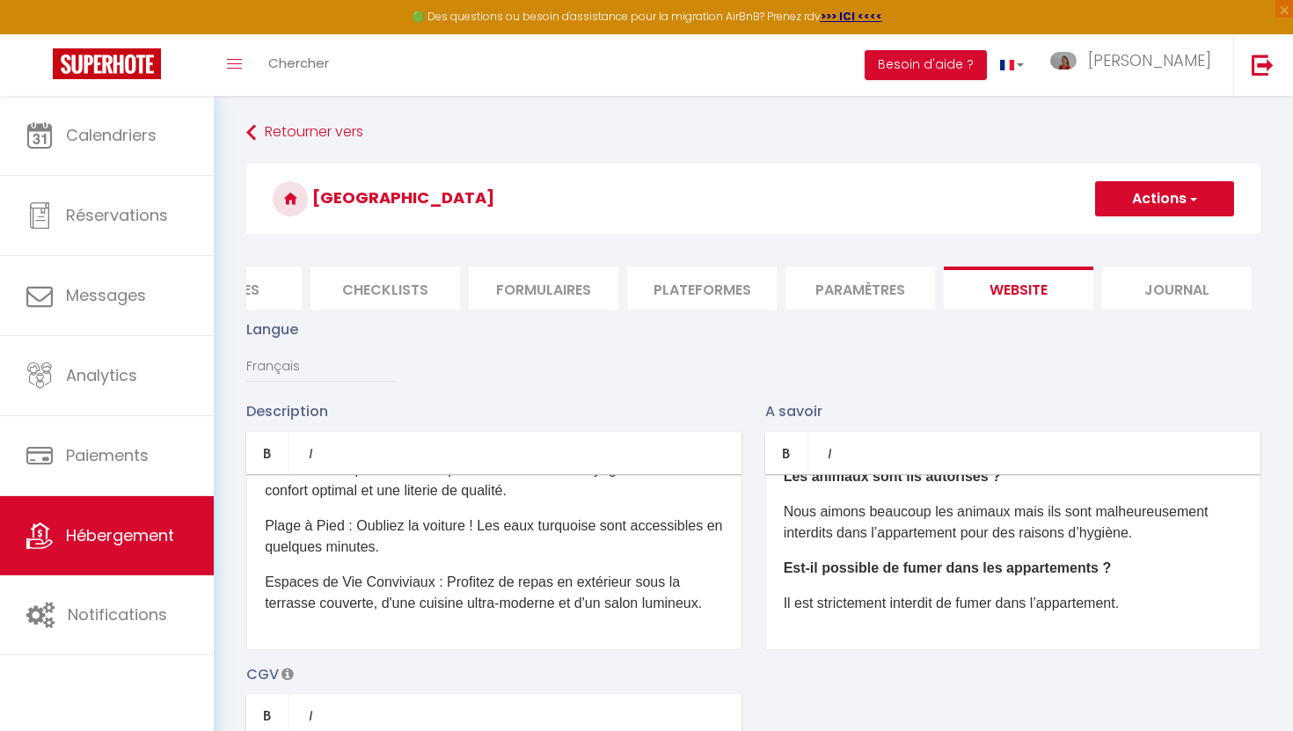
click at [1144, 206] on button "Actions" at bounding box center [1164, 198] width 139 height 35
click at [1142, 242] on input "Enregistrer" at bounding box center [1144, 238] width 65 height 18
checkbox input "true"
checkbox input "false"
checkbox input "true"
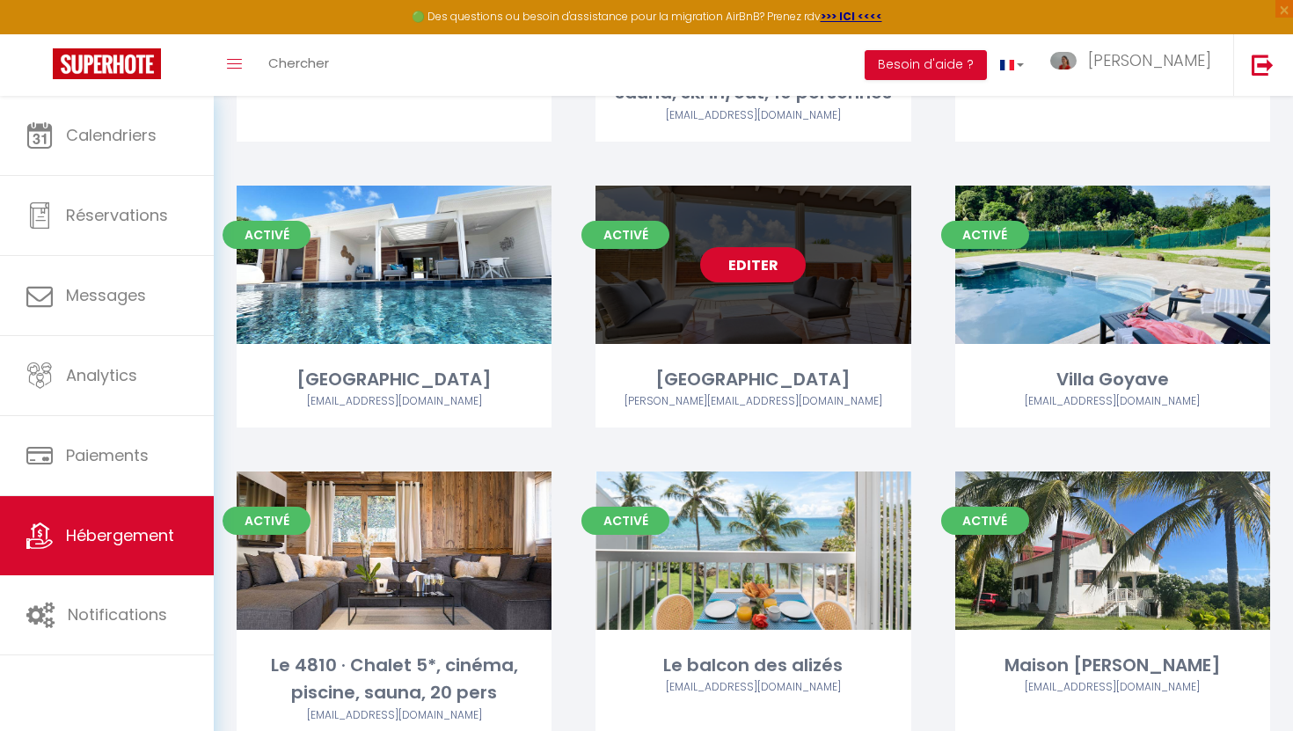
scroll to position [357, 0]
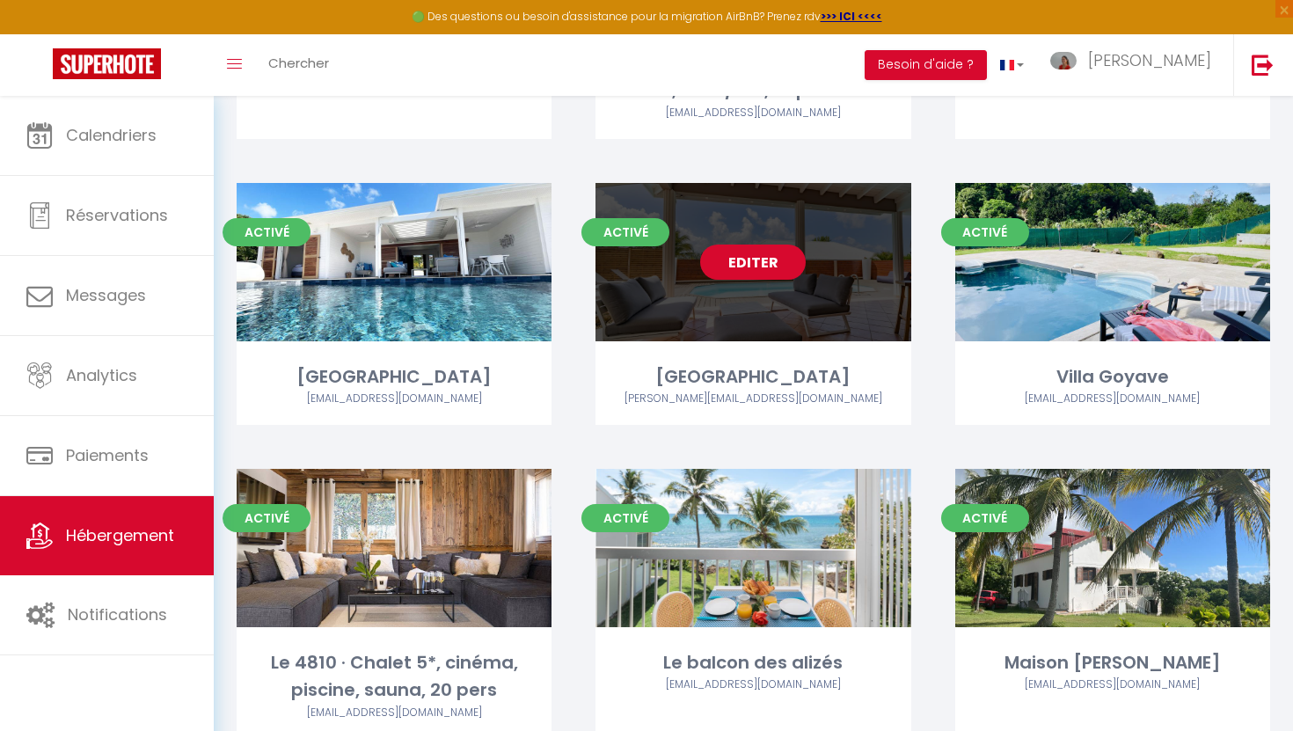
click at [747, 266] on link "Editer" at bounding box center [753, 262] width 106 height 35
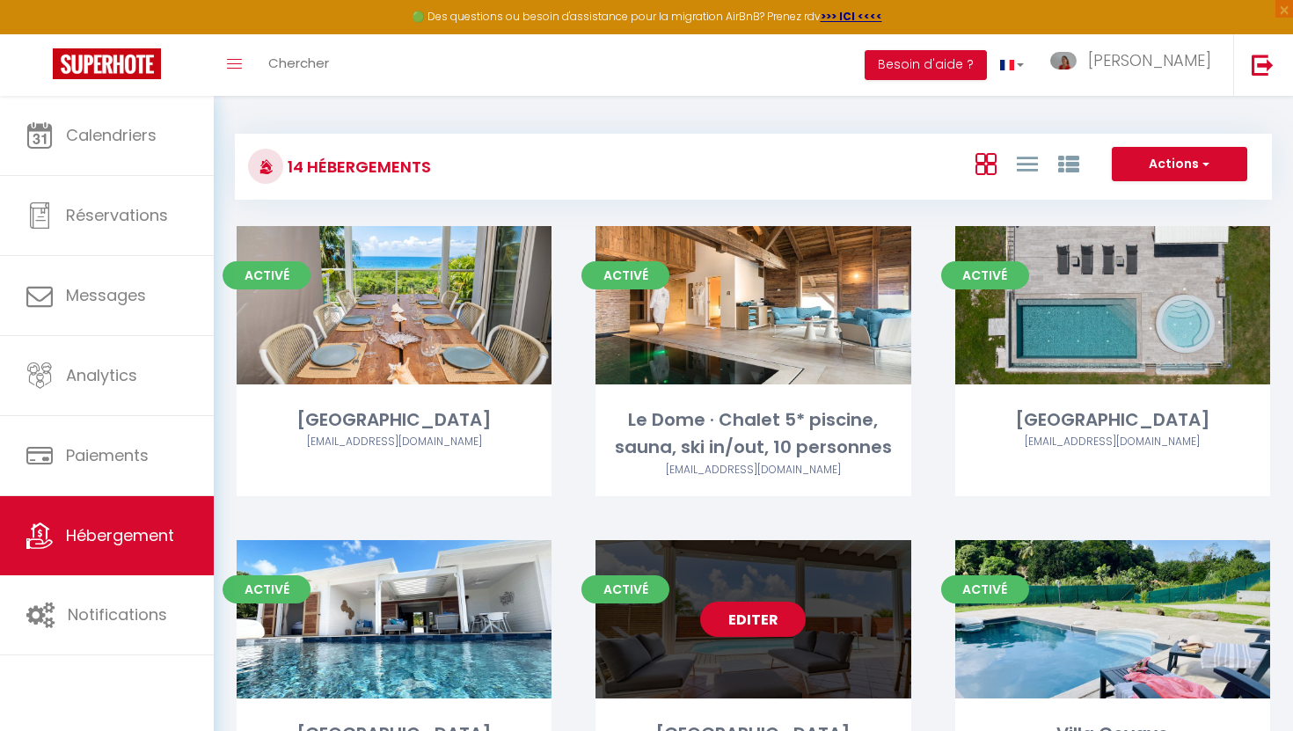
select select "3"
select select "2"
select select "1"
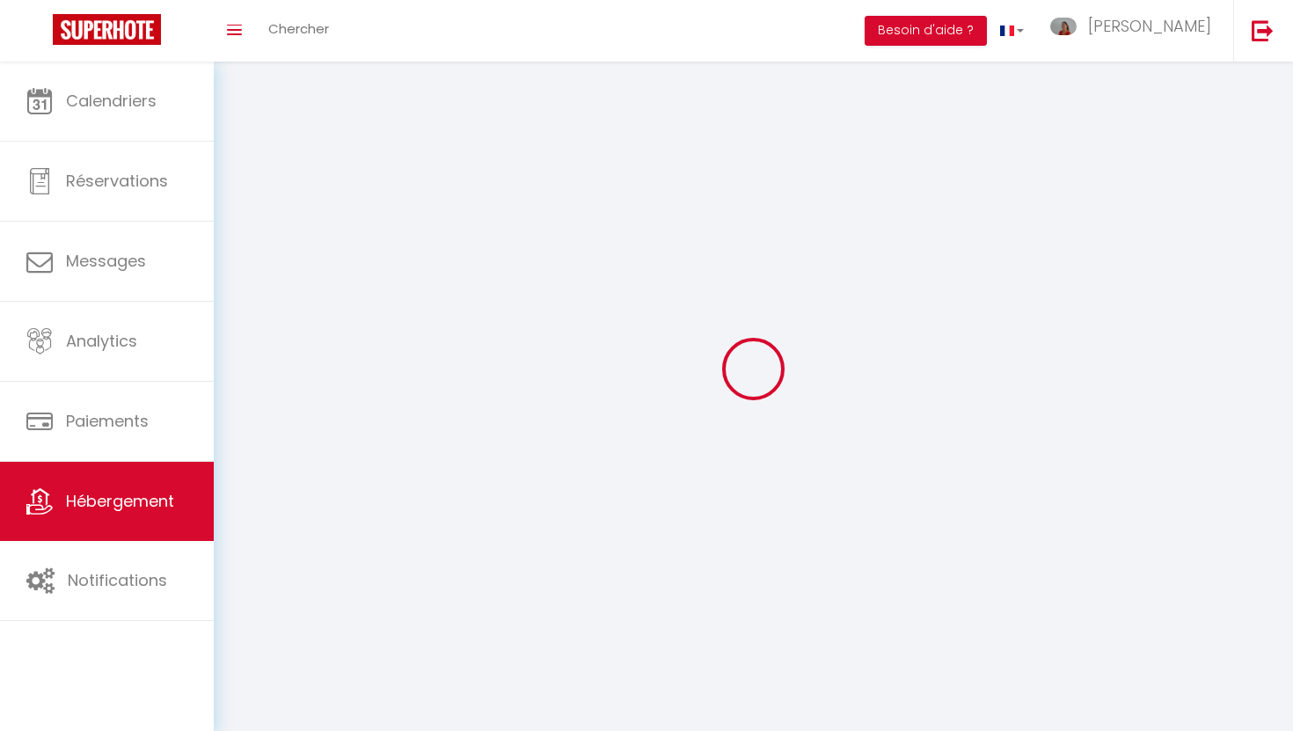
select select
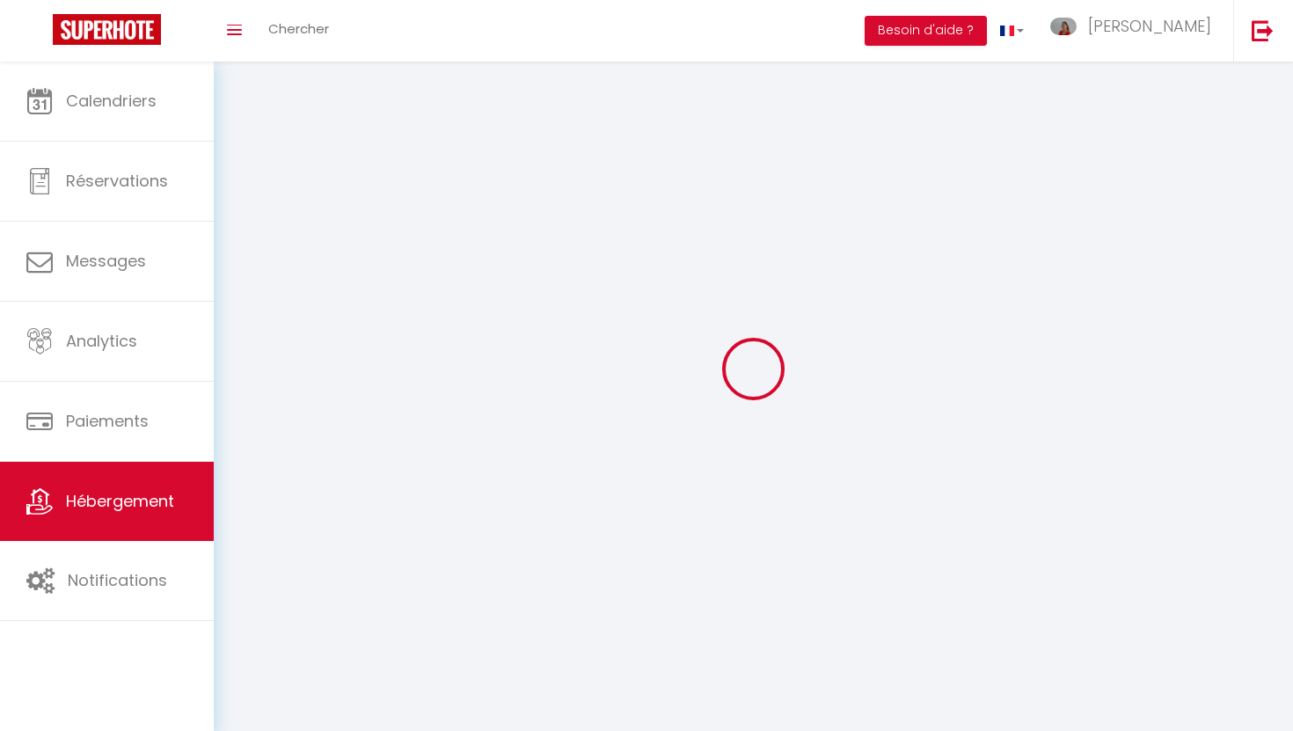
select select
checkbox input "false"
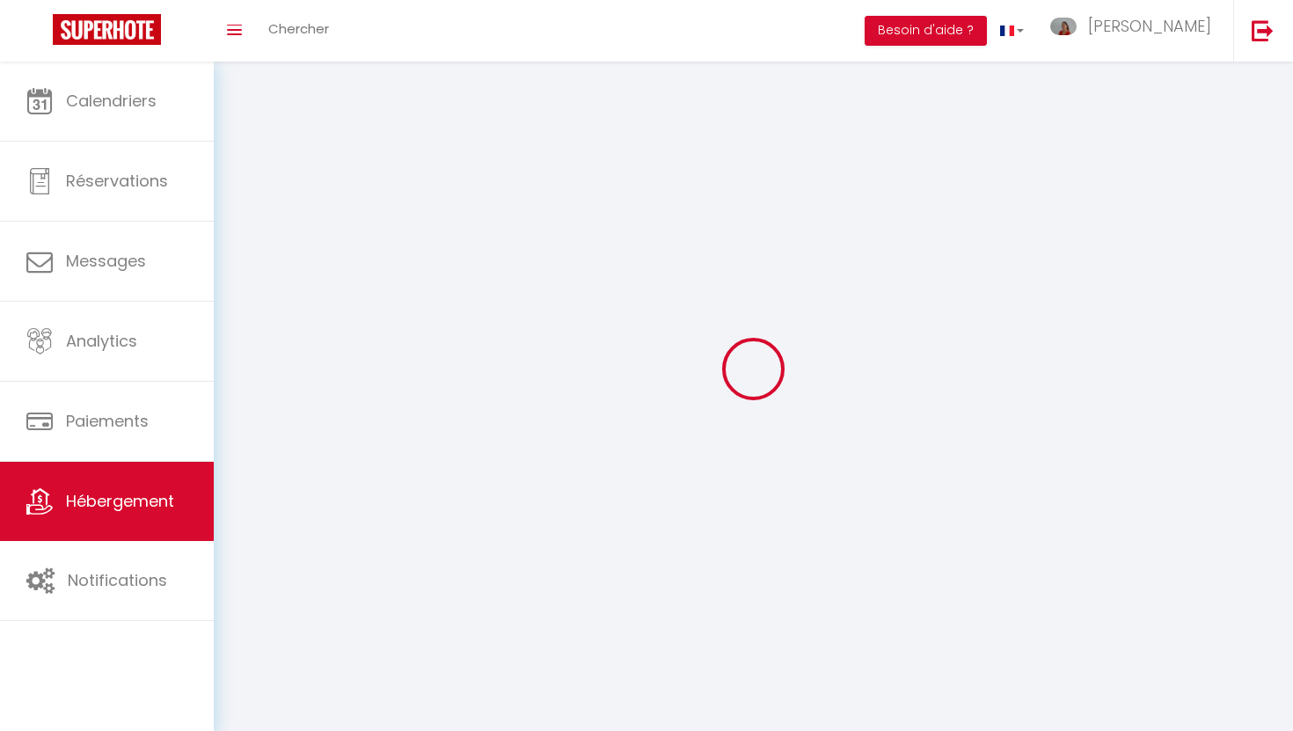
checkbox input "false"
select select
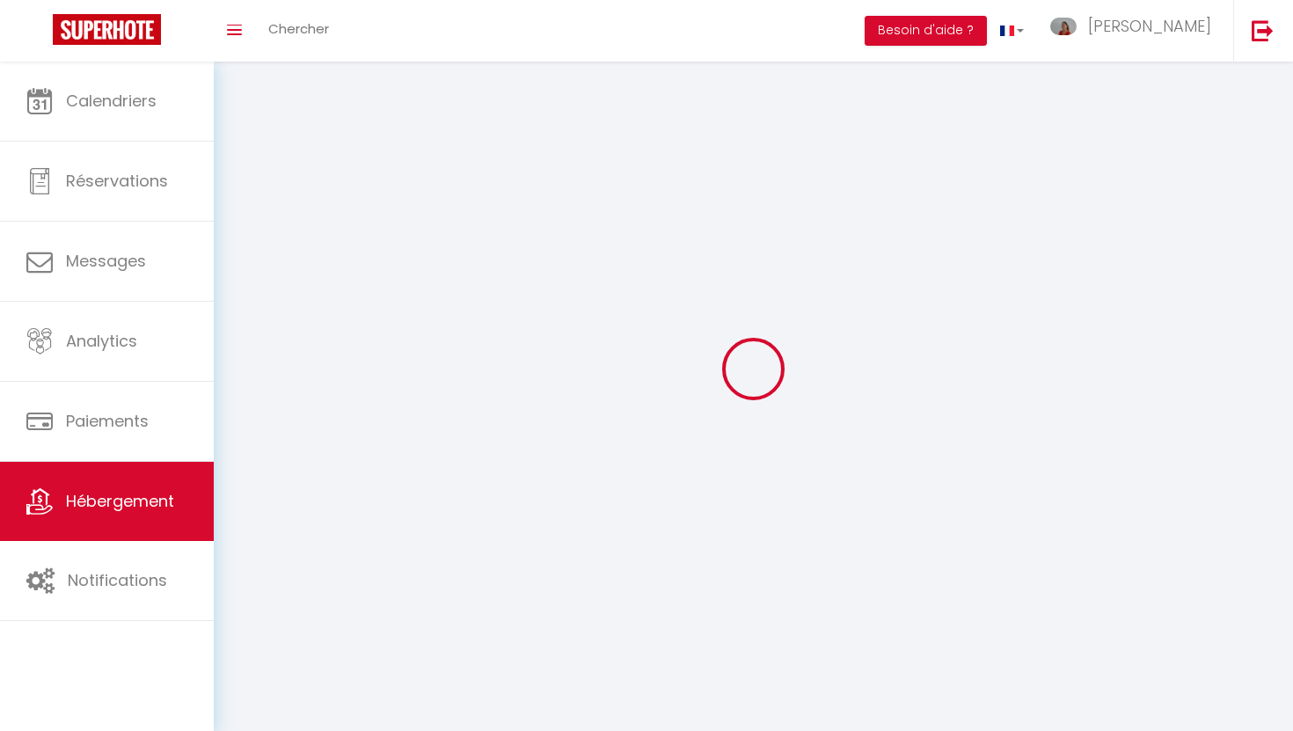
select select
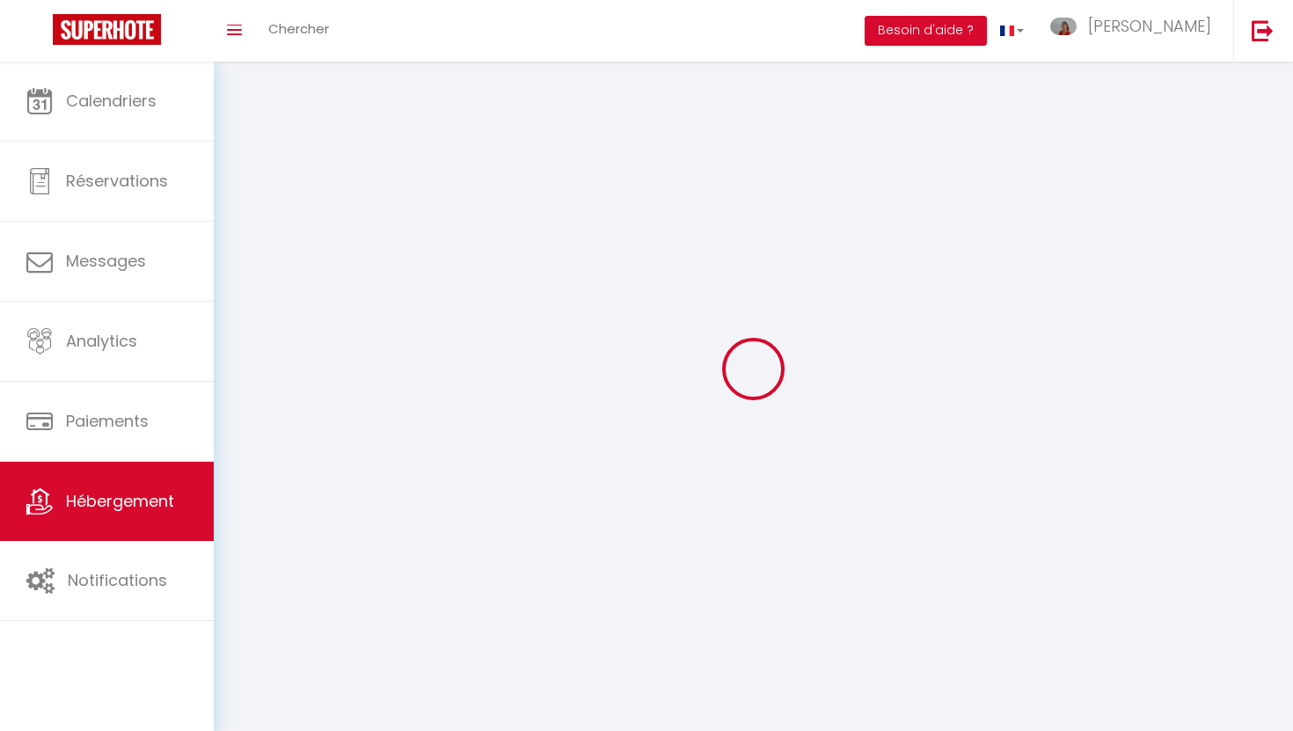
checkbox input "false"
select select
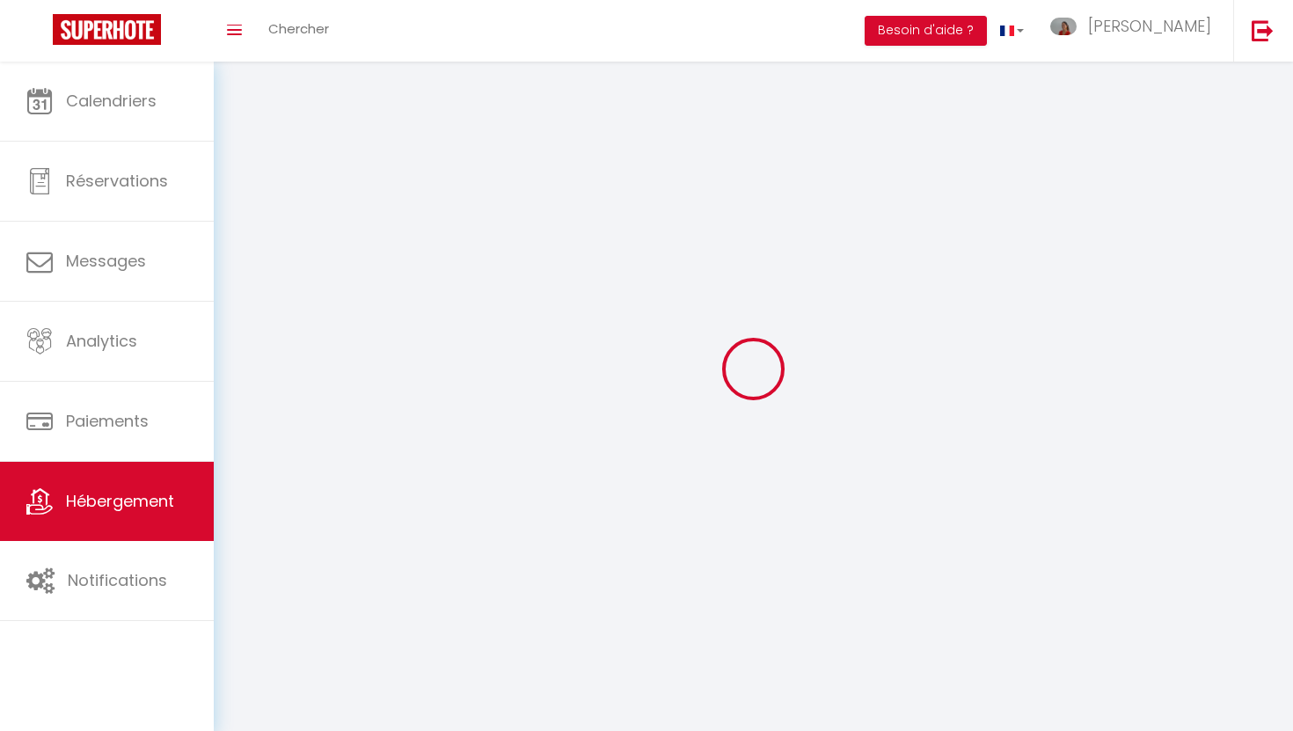
select select
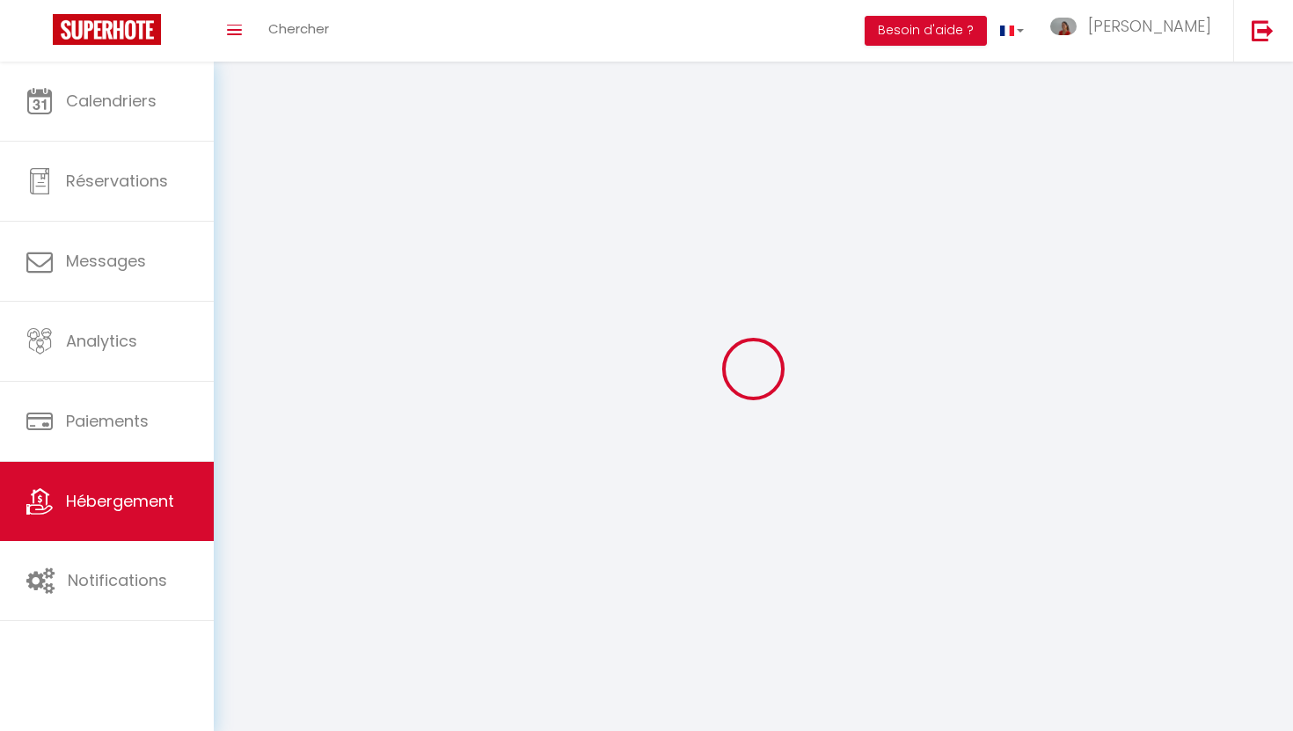
select select
checkbox input "false"
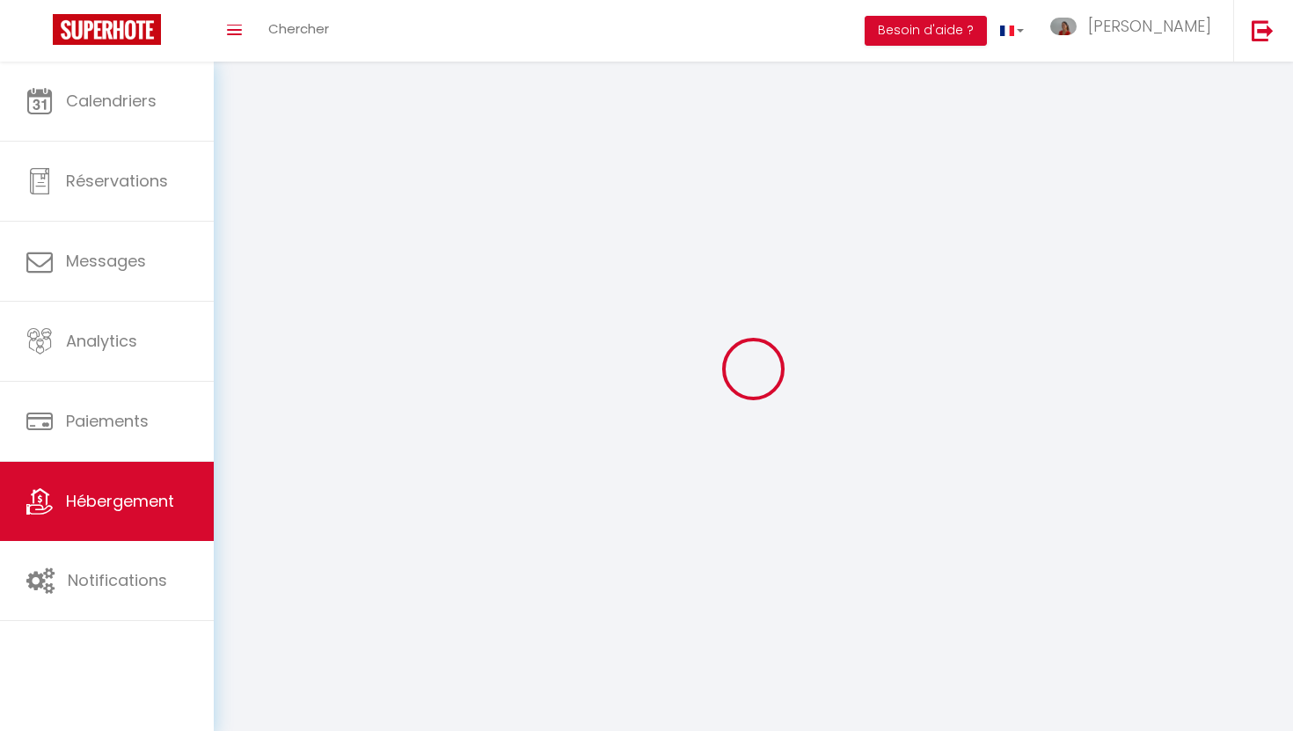
select select
select select "28"
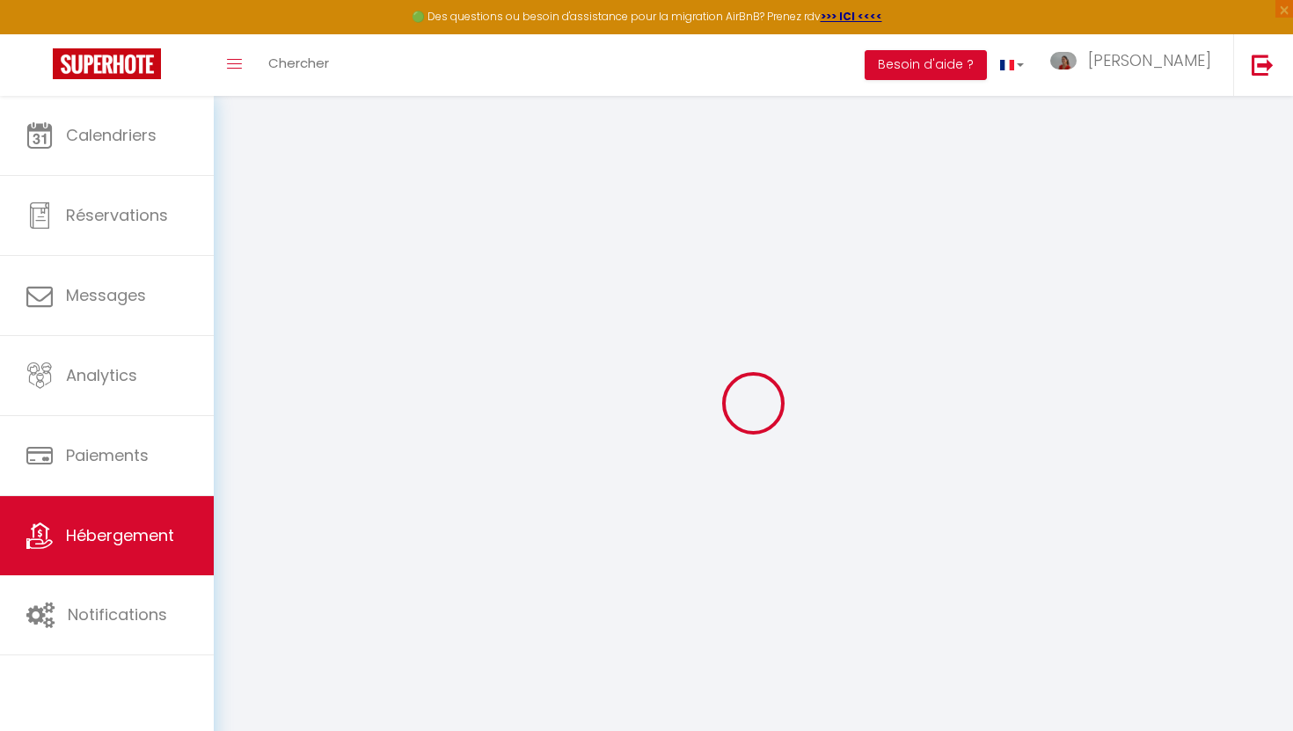
select select
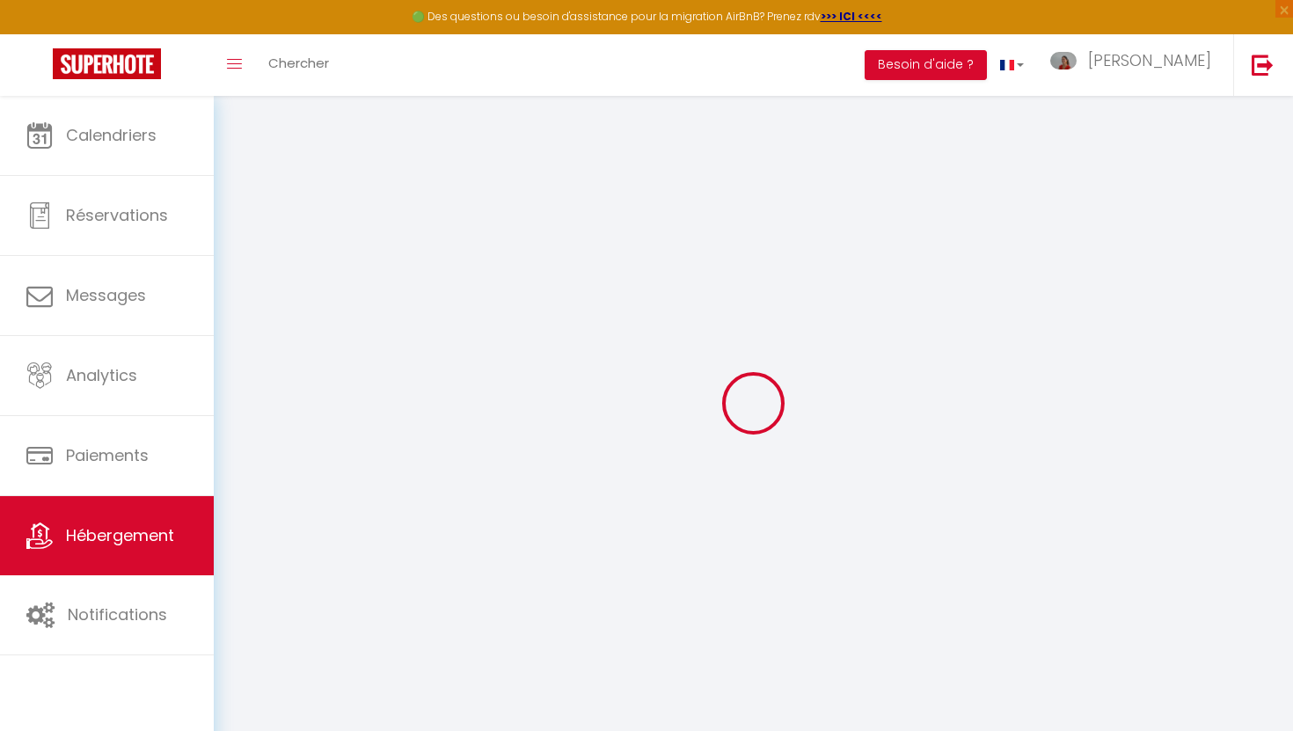
select select
checkbox input "false"
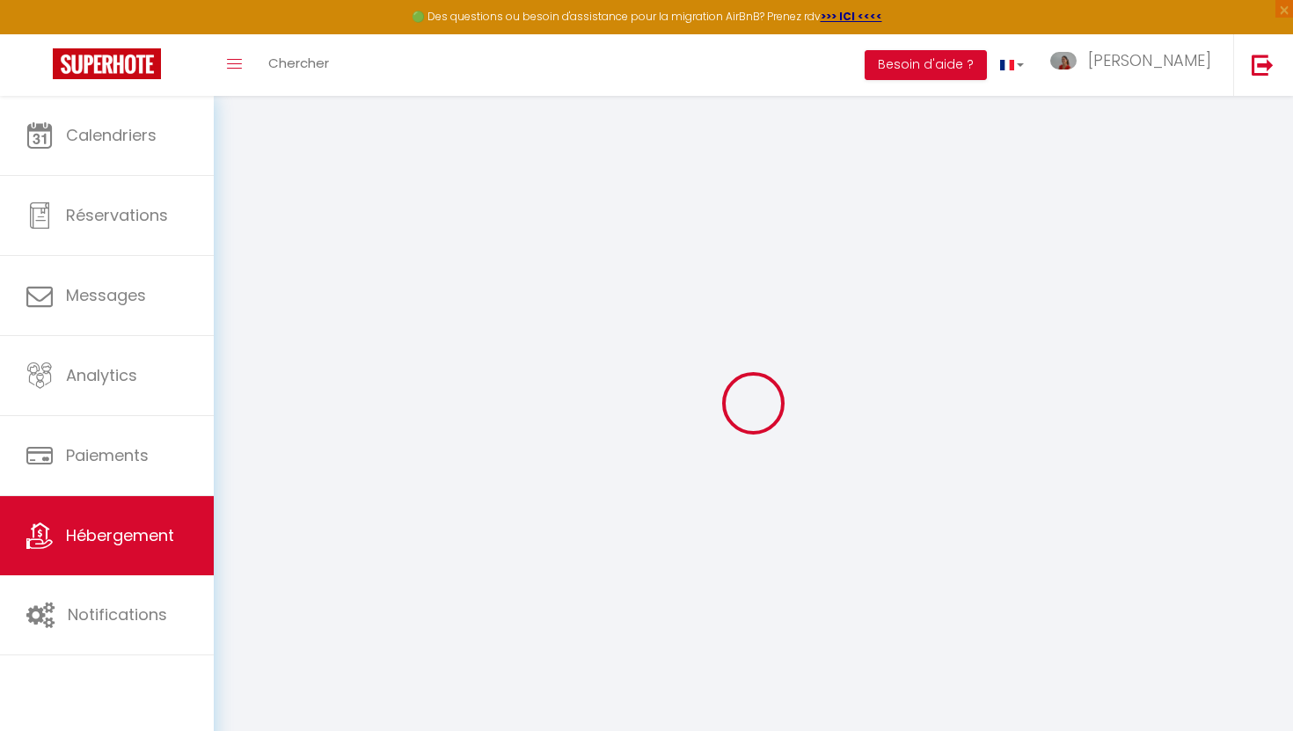
select select
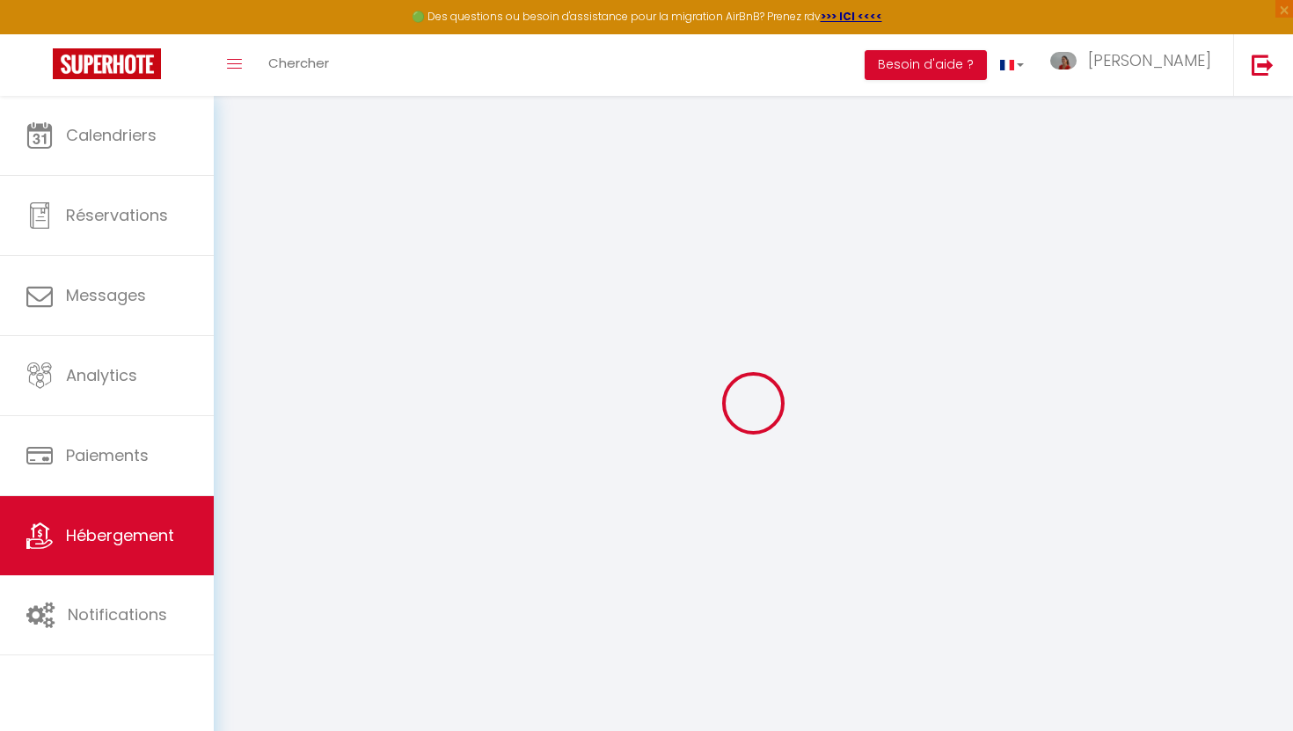
select select
checkbox input "false"
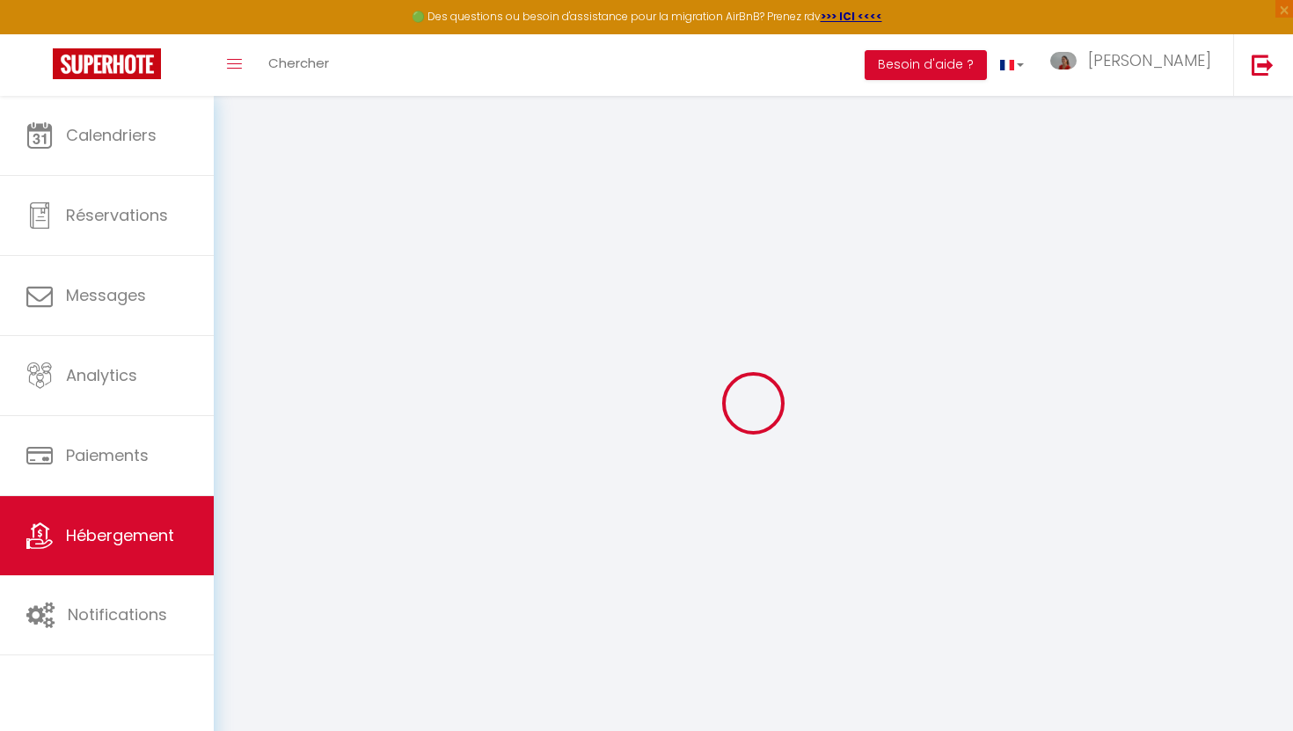
checkbox input "false"
select select
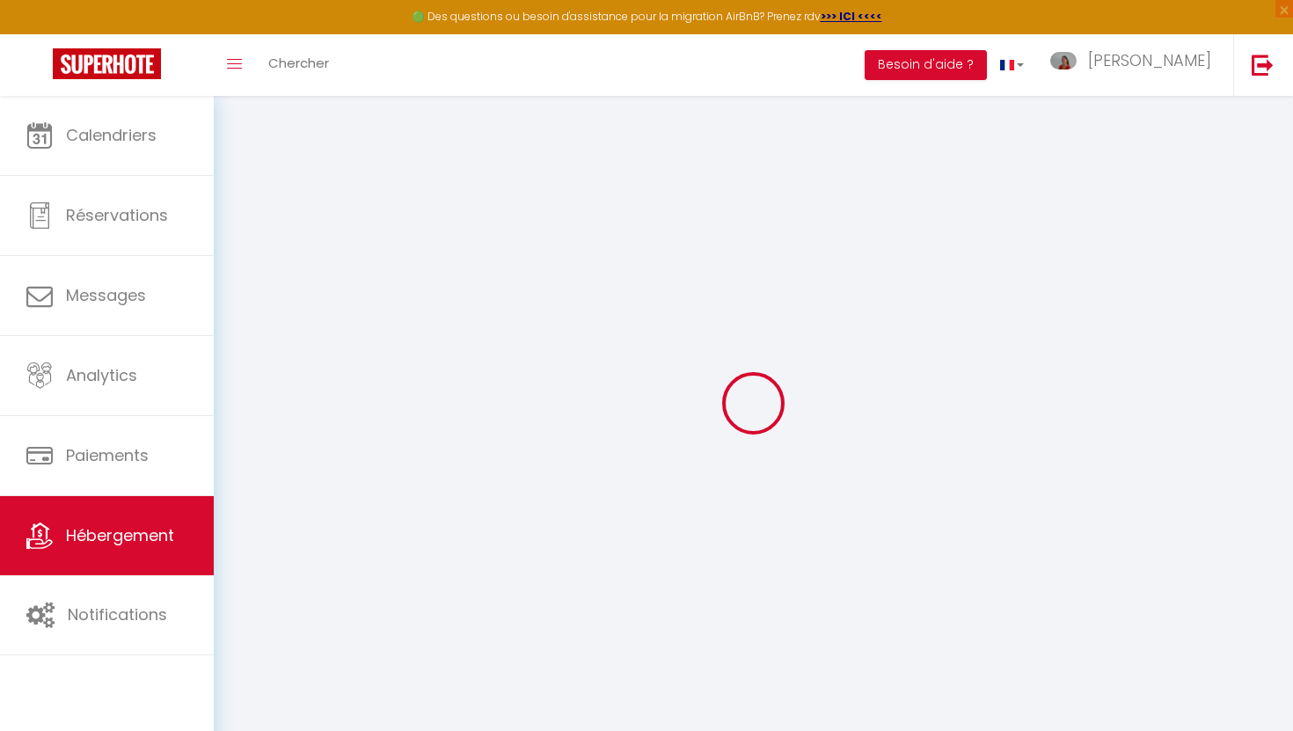
select select
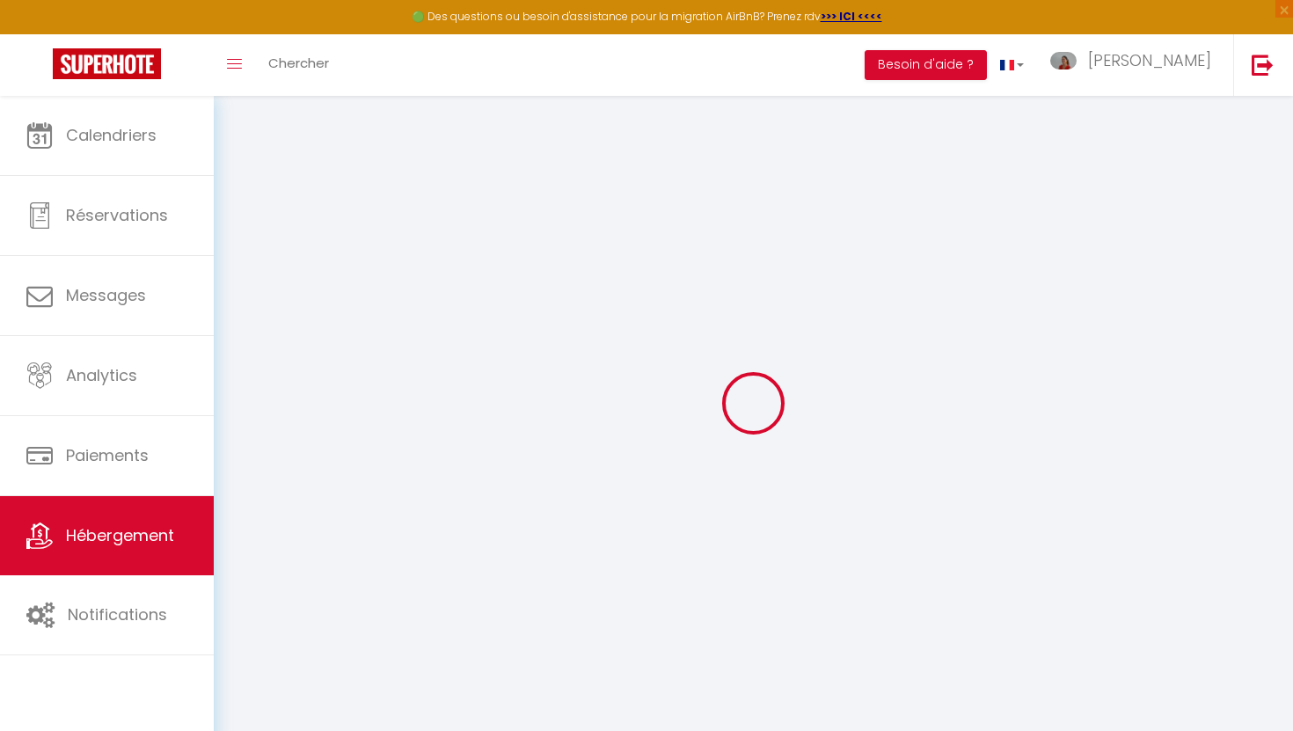
checkbox input "false"
select select
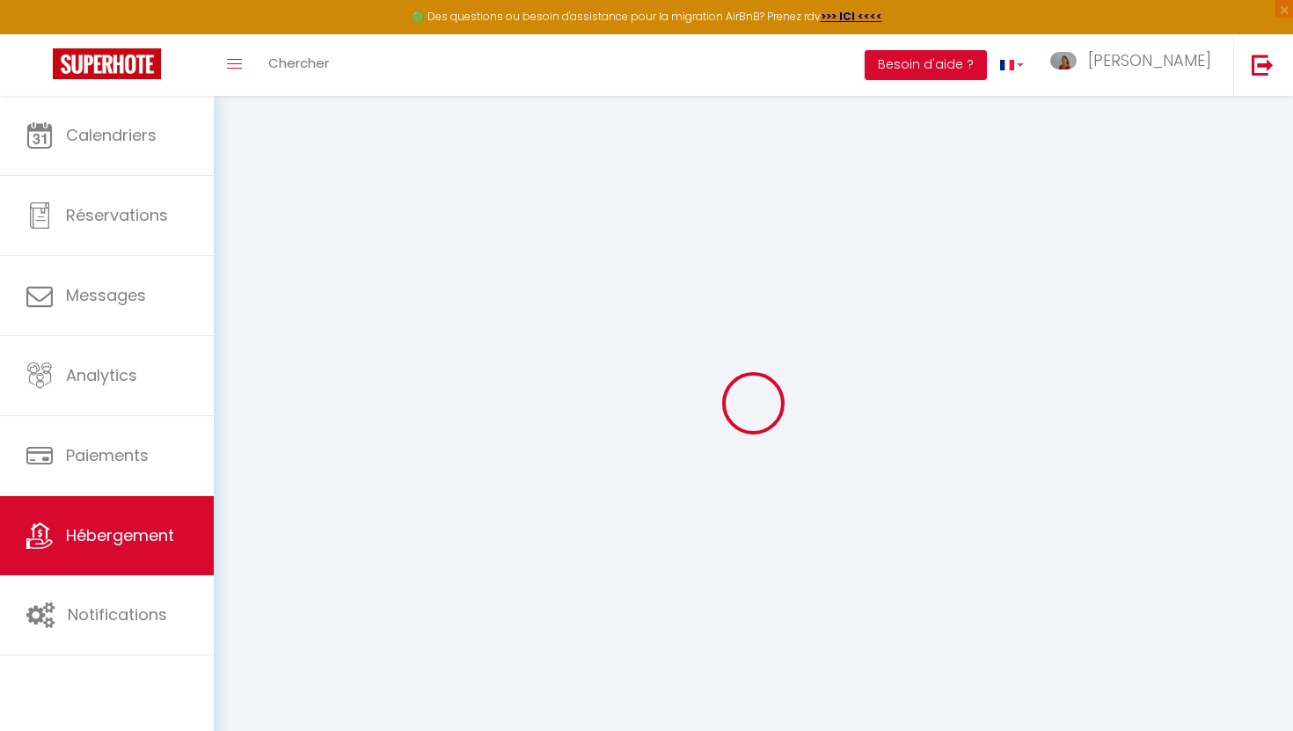
select select
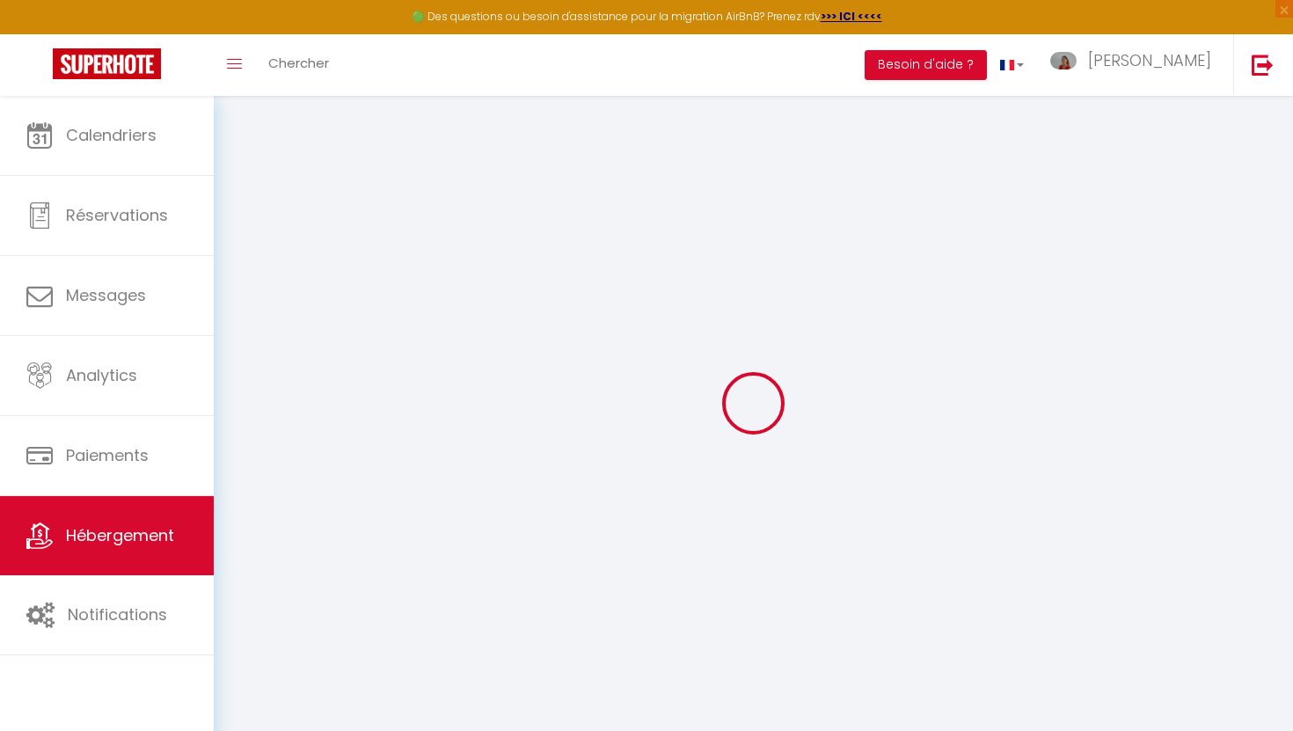
select select
checkbox input "false"
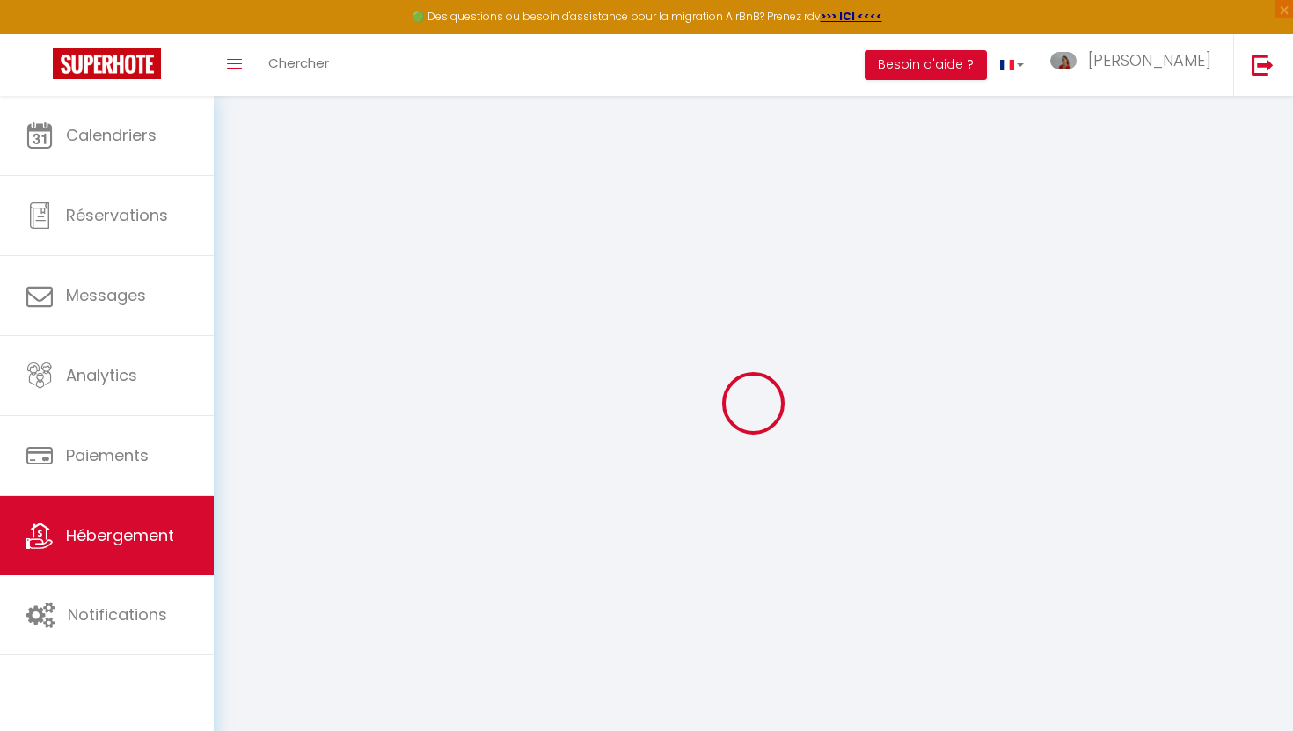
checkbox input "false"
select select
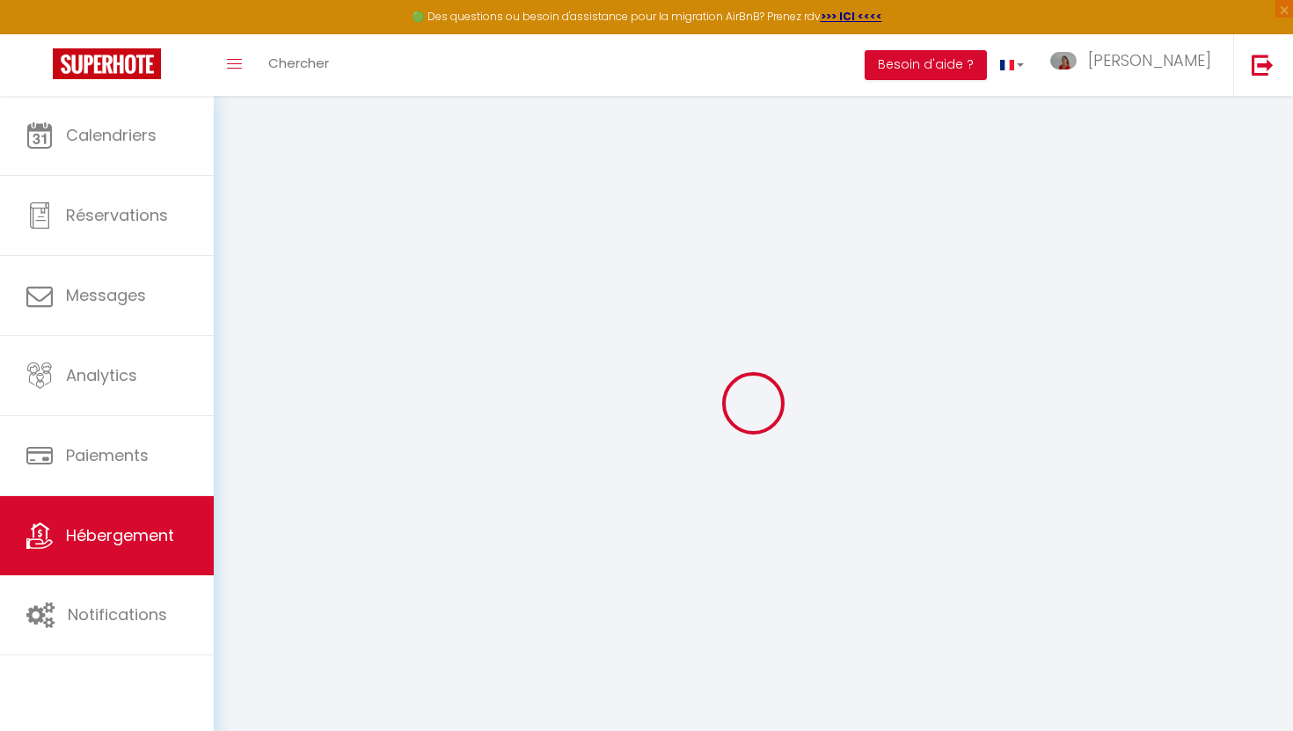
select select
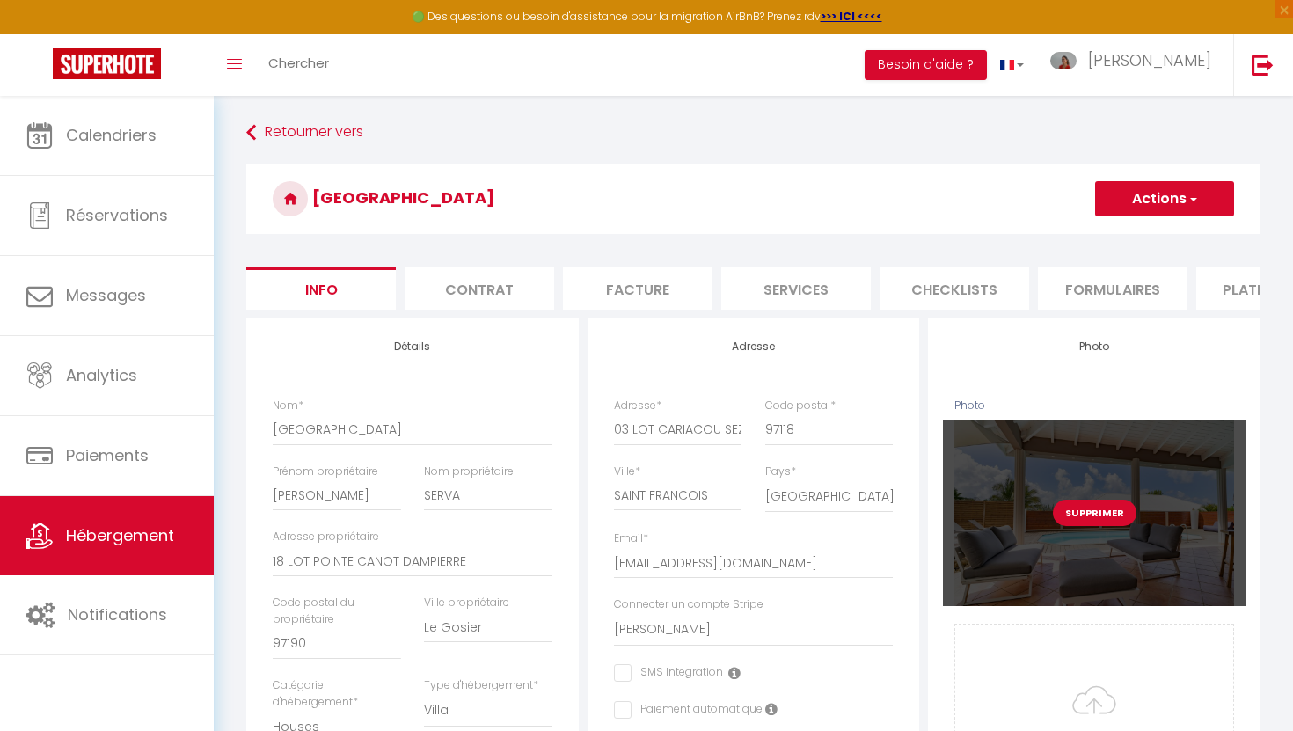
click at [1093, 509] on button "Supprimer" at bounding box center [1095, 513] width 84 height 26
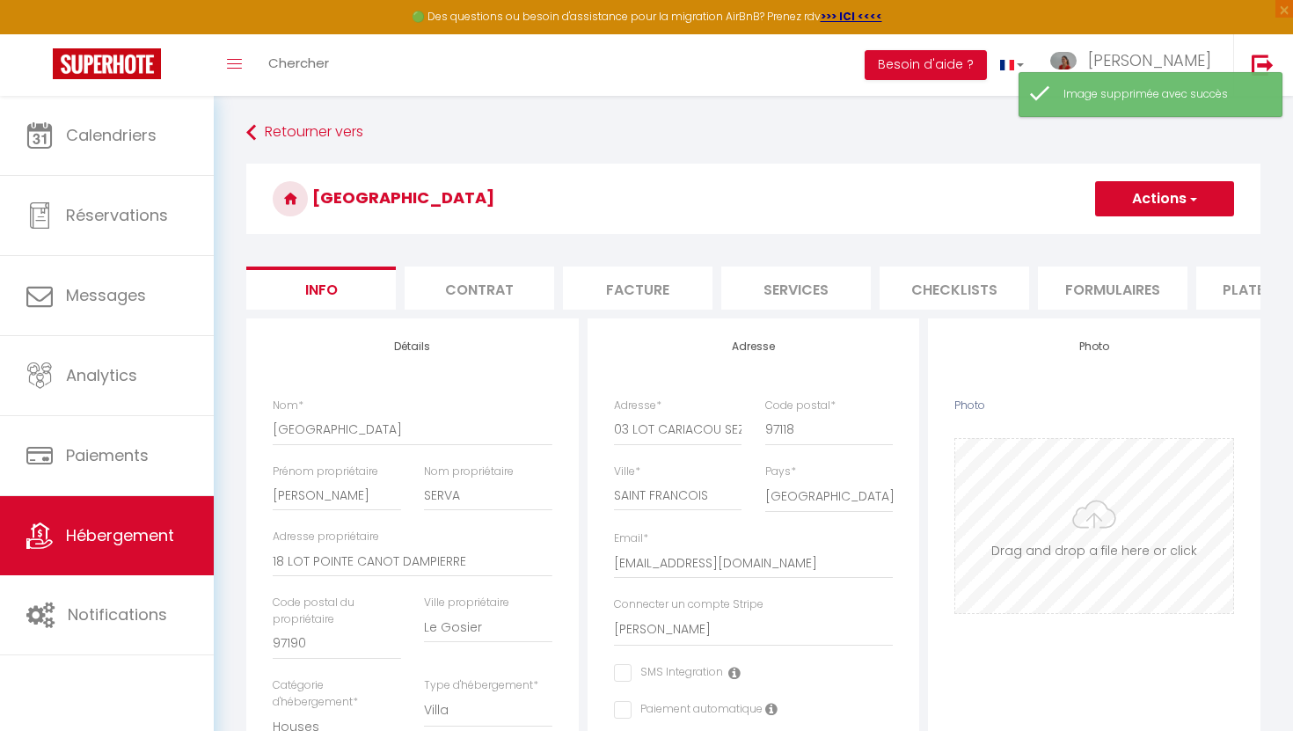
click at [1093, 535] on input "Photo" at bounding box center [1094, 526] width 278 height 174
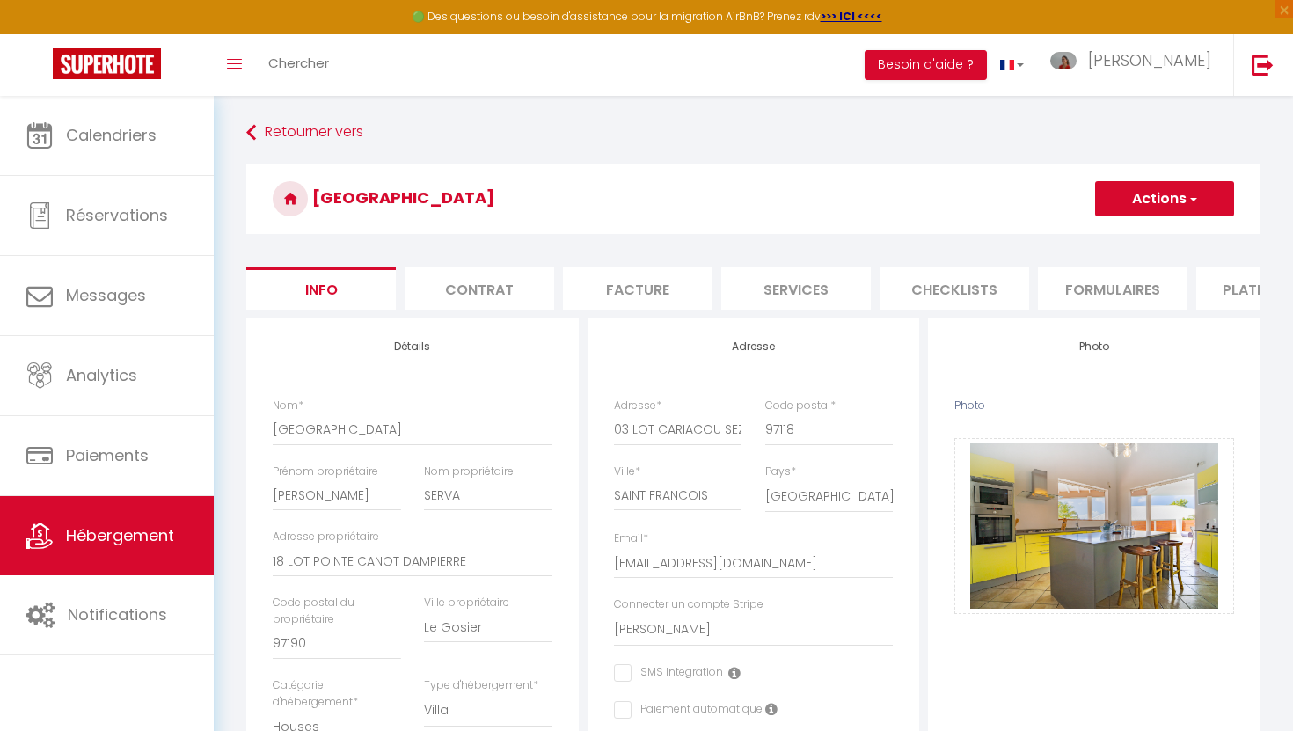
click at [1152, 207] on button "Actions" at bounding box center [1164, 198] width 139 height 35
click at [1095, 239] on input "Enregistrer" at bounding box center [1094, 238] width 65 height 18
